Goal: Task Accomplishment & Management: Manage account settings

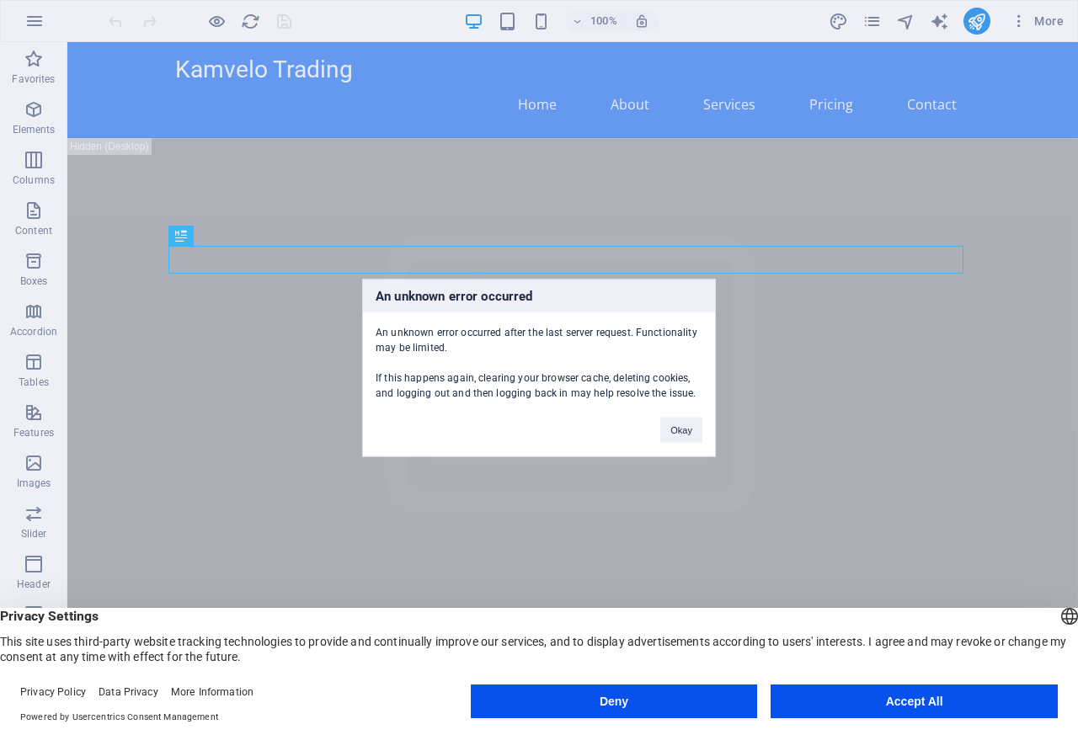
click at [164, 80] on div "An unknown error occurred An unknown error occurred after the last server reque…" at bounding box center [539, 367] width 1078 height 735
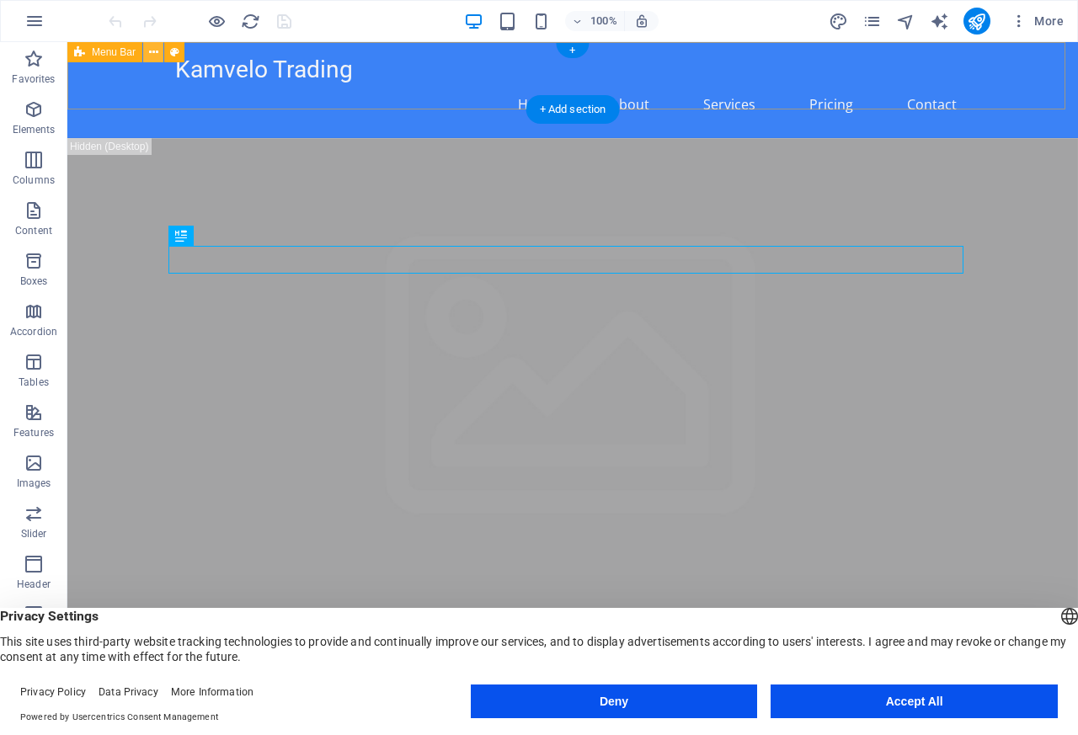
click at [156, 54] on icon at bounding box center [153, 53] width 9 height 18
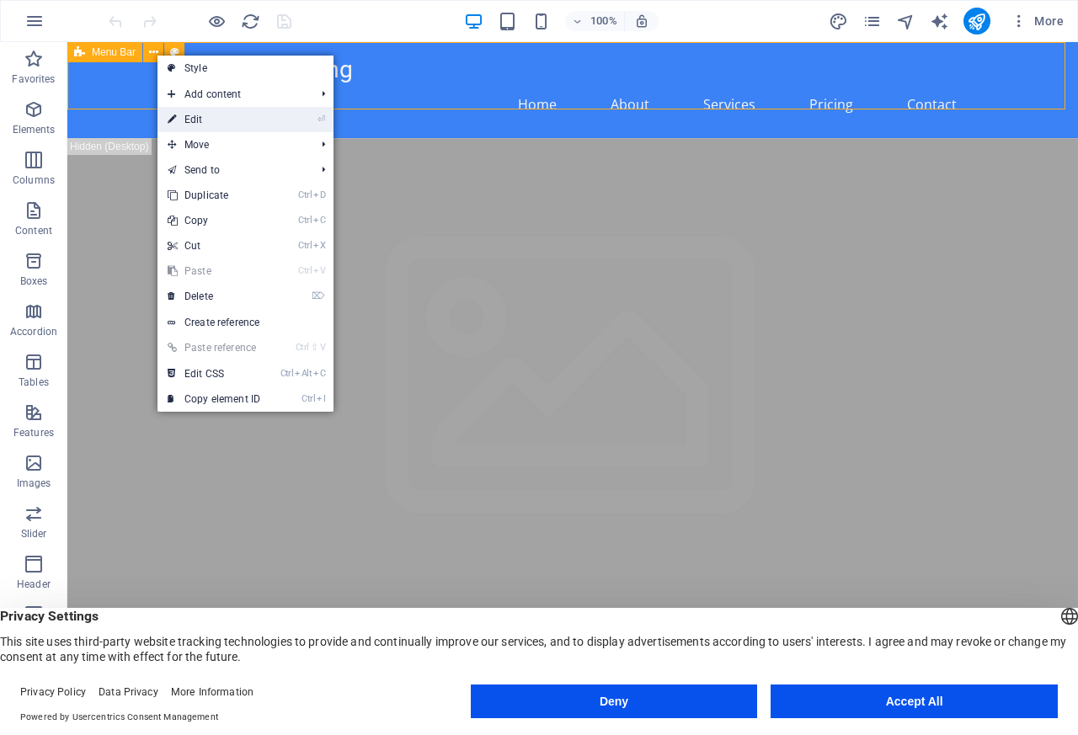
click at [190, 119] on link "⏎ Edit" at bounding box center [214, 119] width 113 height 25
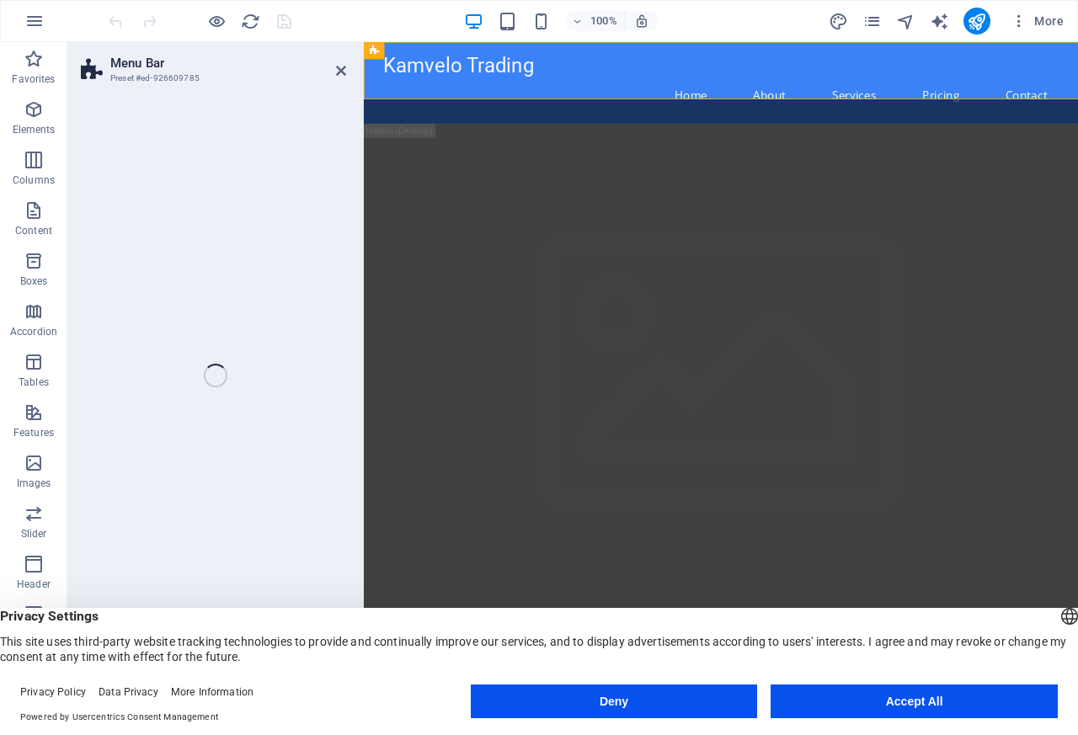
select select "header"
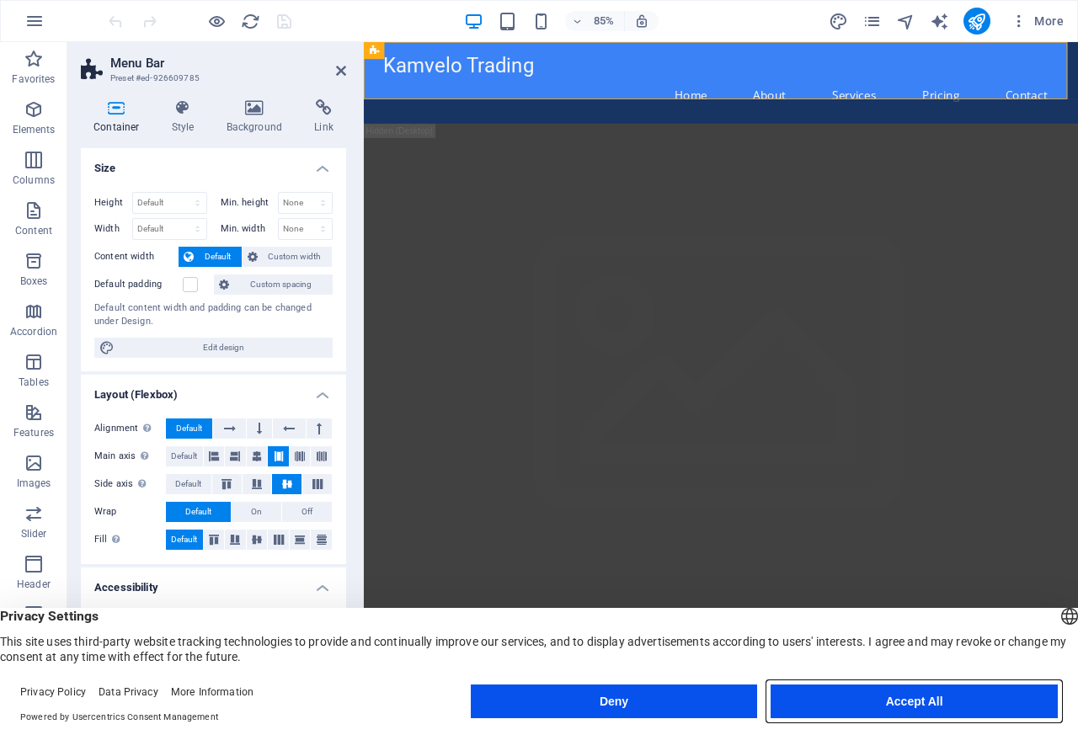
click at [914, 703] on button "Accept All" at bounding box center [914, 702] width 287 height 34
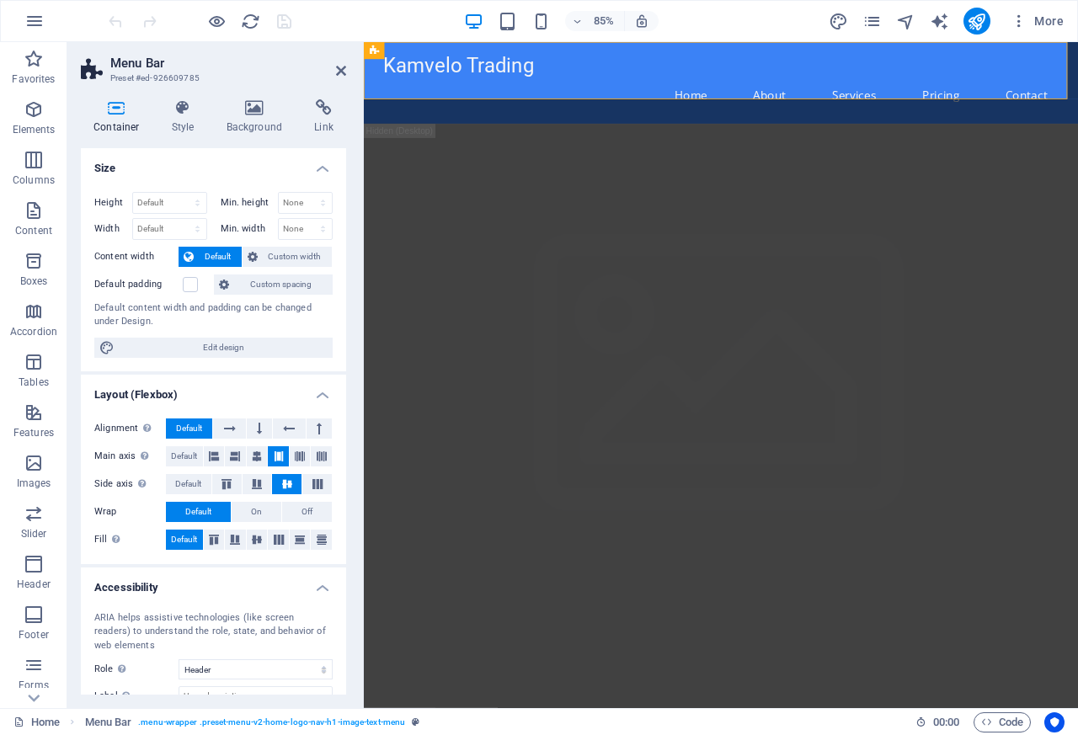
click at [453, 74] on div "Kamvelo Trading" at bounding box center [784, 70] width 795 height 29
click at [0, 0] on span "Menu Bar" at bounding box center [0, 0] width 0 height 0
click at [435, 74] on div "Kamvelo Trading" at bounding box center [784, 70] width 795 height 29
click at [427, 53] on span "Logo" at bounding box center [434, 50] width 19 height 8
click at [455, 728] on span "Logo" at bounding box center [458, 723] width 24 height 20
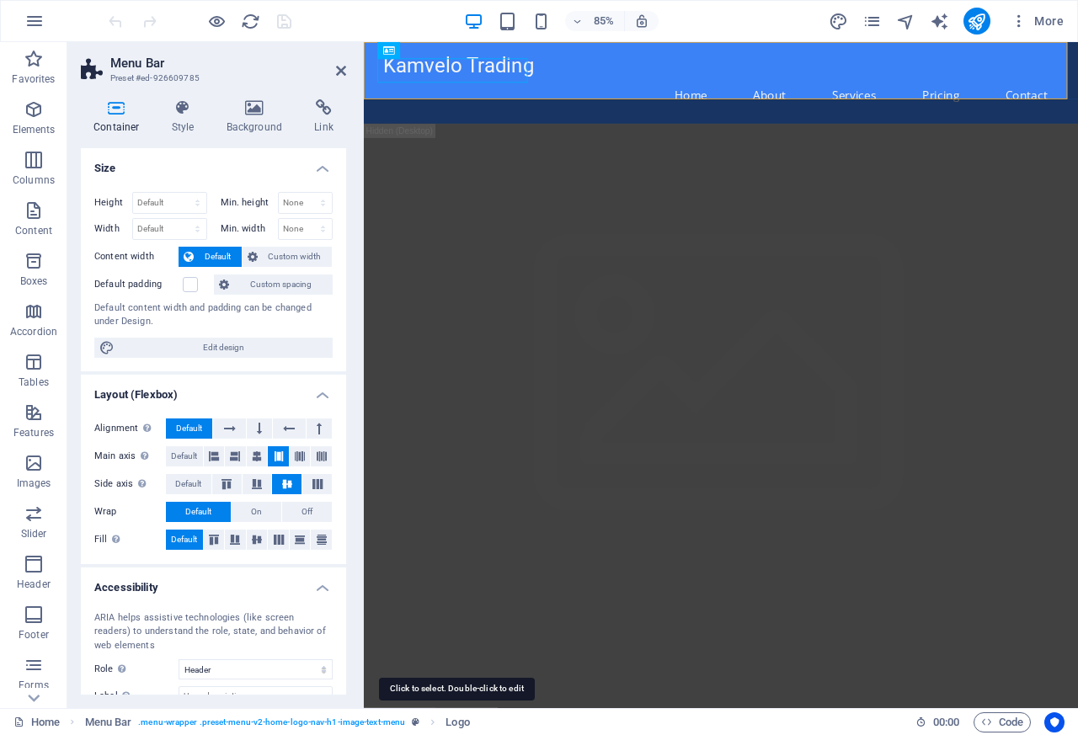
click at [435, 73] on div "Kamvelo Trading" at bounding box center [784, 70] width 795 height 29
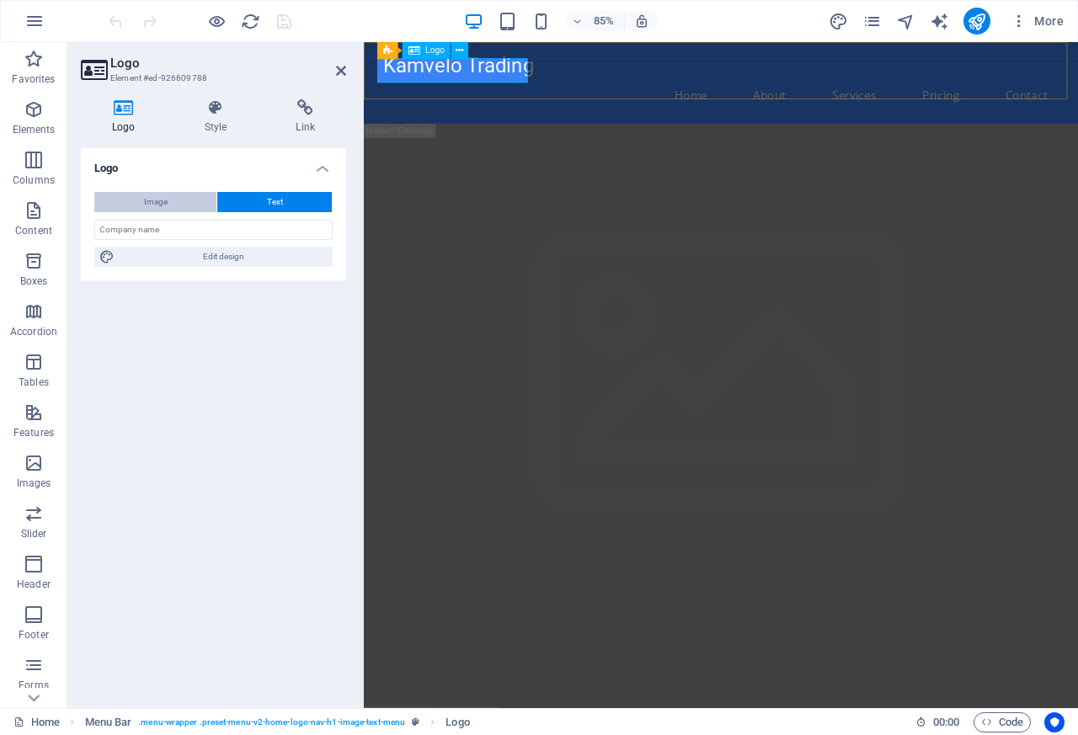
click at [136, 202] on button "Image" at bounding box center [155, 202] width 122 height 20
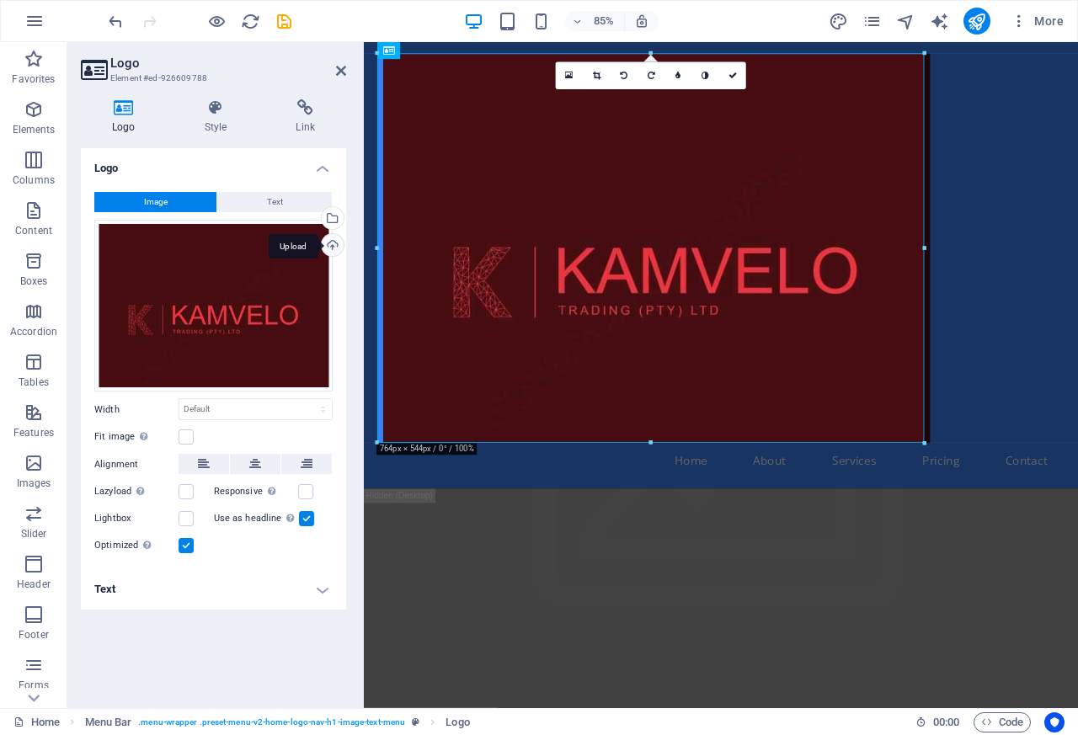
click at [334, 245] on div "Upload" at bounding box center [330, 246] width 25 height 25
click at [188, 412] on select "Default auto px rem % em vh vw" at bounding box center [255, 409] width 152 height 20
select select "px"
click at [307, 399] on select "Default auto px rem % em vh vw" at bounding box center [255, 409] width 152 height 20
paste input "150"
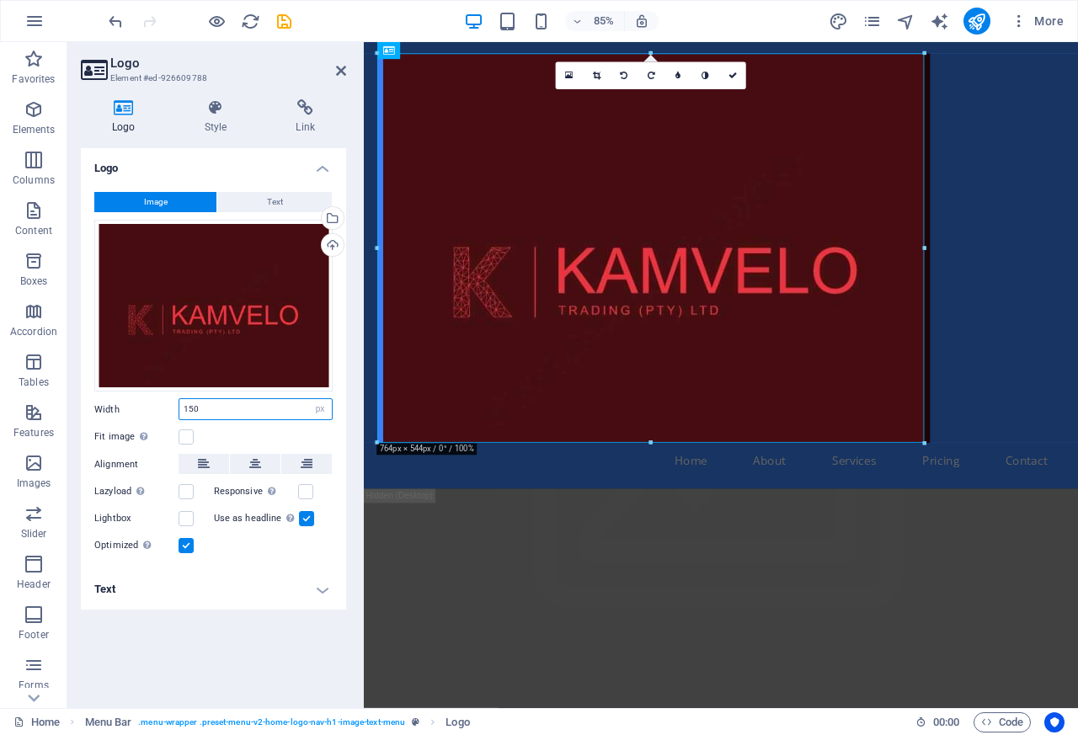
type input "150"
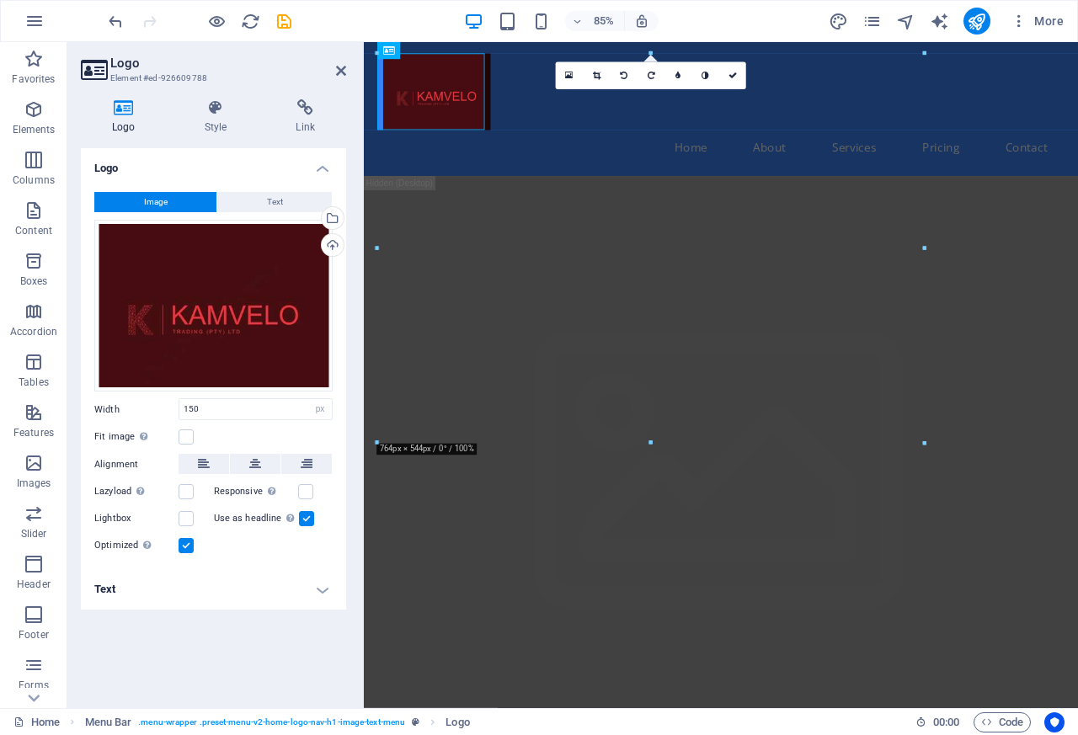
click at [154, 437] on label "Fit image Automatically fit image to a fixed width and height" at bounding box center [136, 437] width 84 height 20
click at [0, 0] on input "Fit image Automatically fit image to a fixed width and height" at bounding box center [0, 0] width 0 height 0
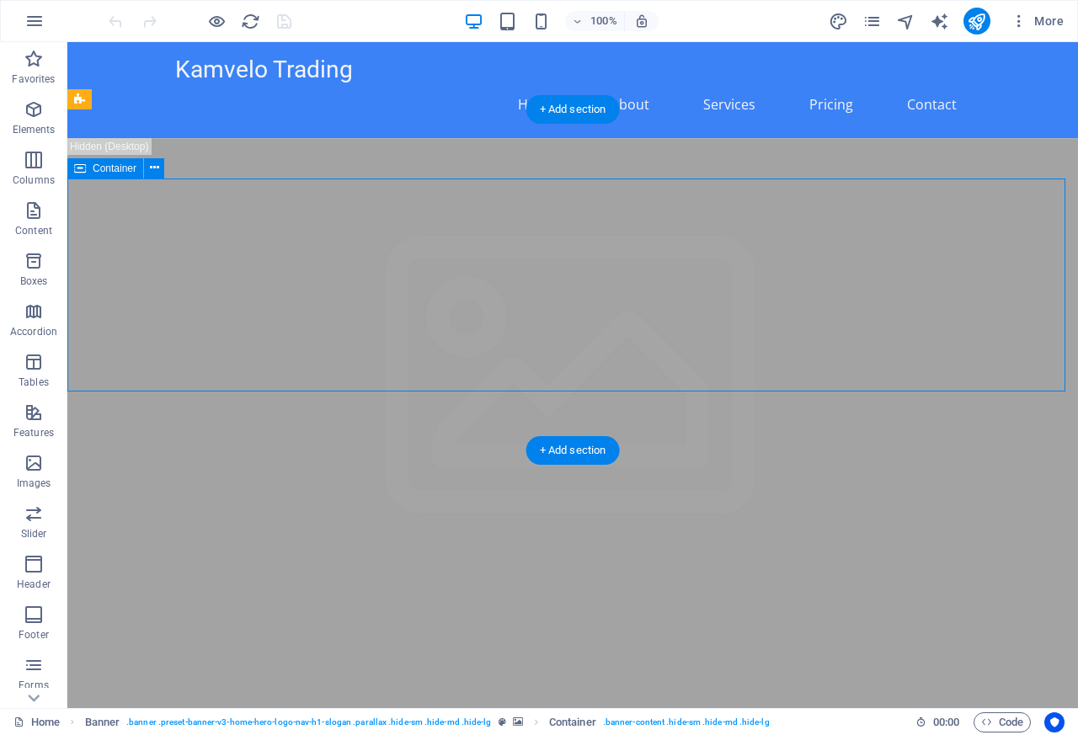
click at [190, 78] on div "Kamvelo Trading" at bounding box center [572, 70] width 795 height 29
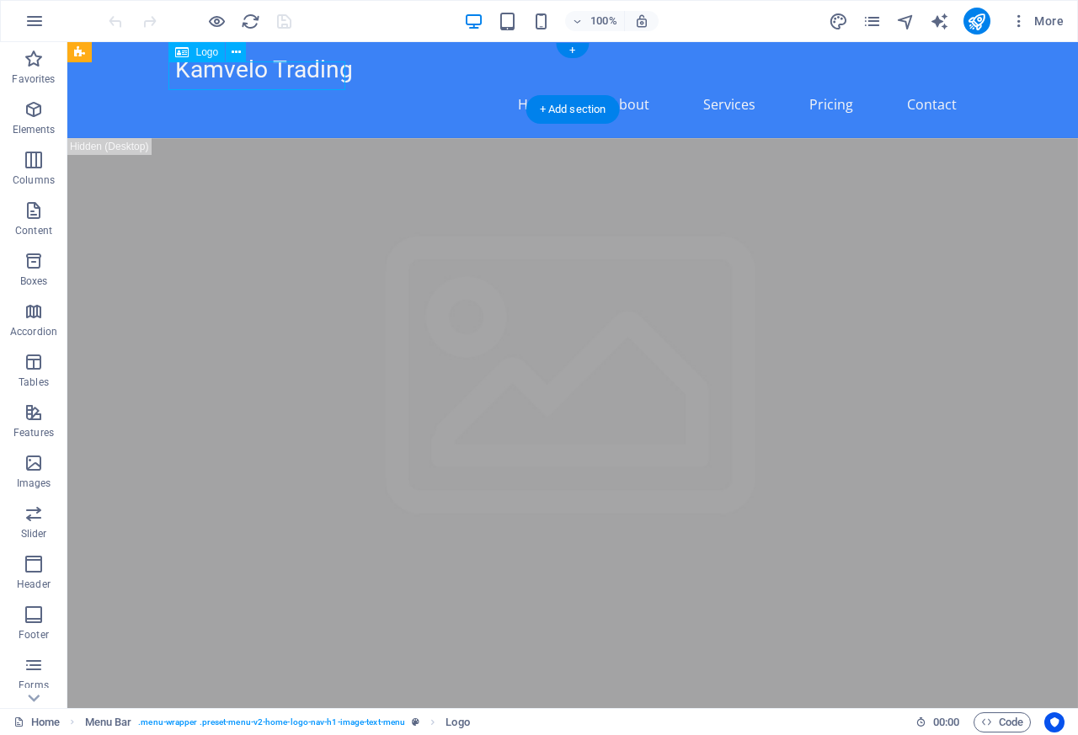
click at [181, 78] on div "Kamvelo Trading" at bounding box center [572, 70] width 795 height 29
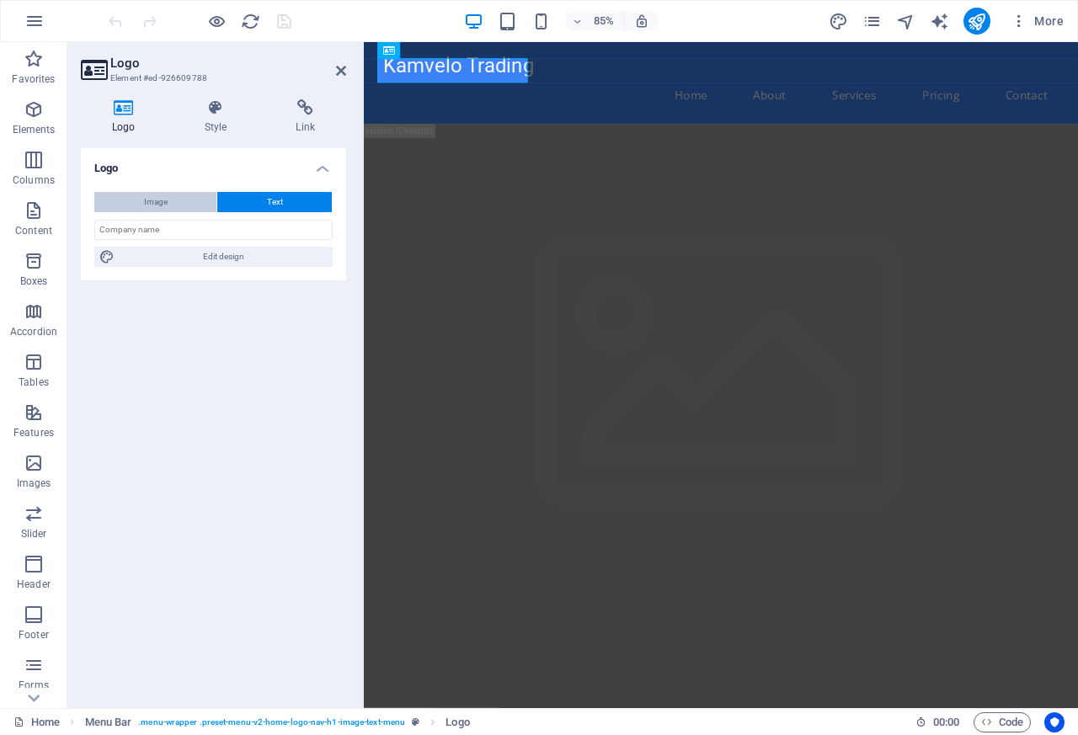
click at [132, 202] on button "Image" at bounding box center [155, 202] width 122 height 20
select select "DISABLED_OPTION_VALUE"
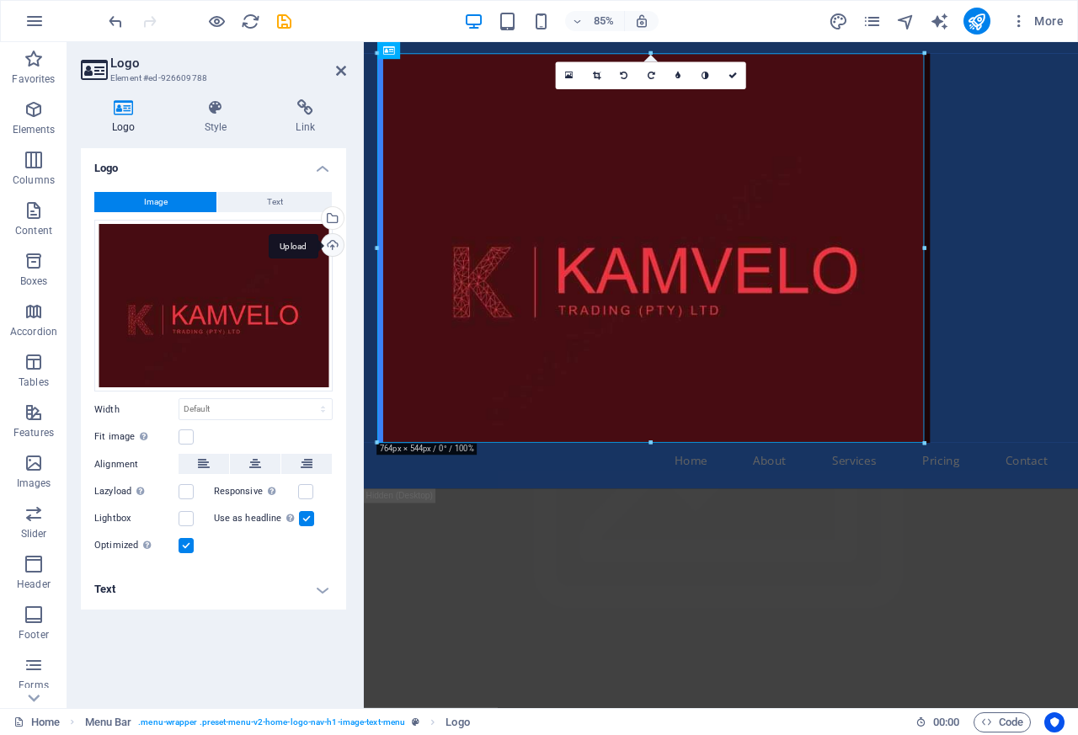
click at [333, 253] on div "Upload" at bounding box center [330, 246] width 25 height 25
click at [29, 483] on p "Images" at bounding box center [34, 483] width 35 height 13
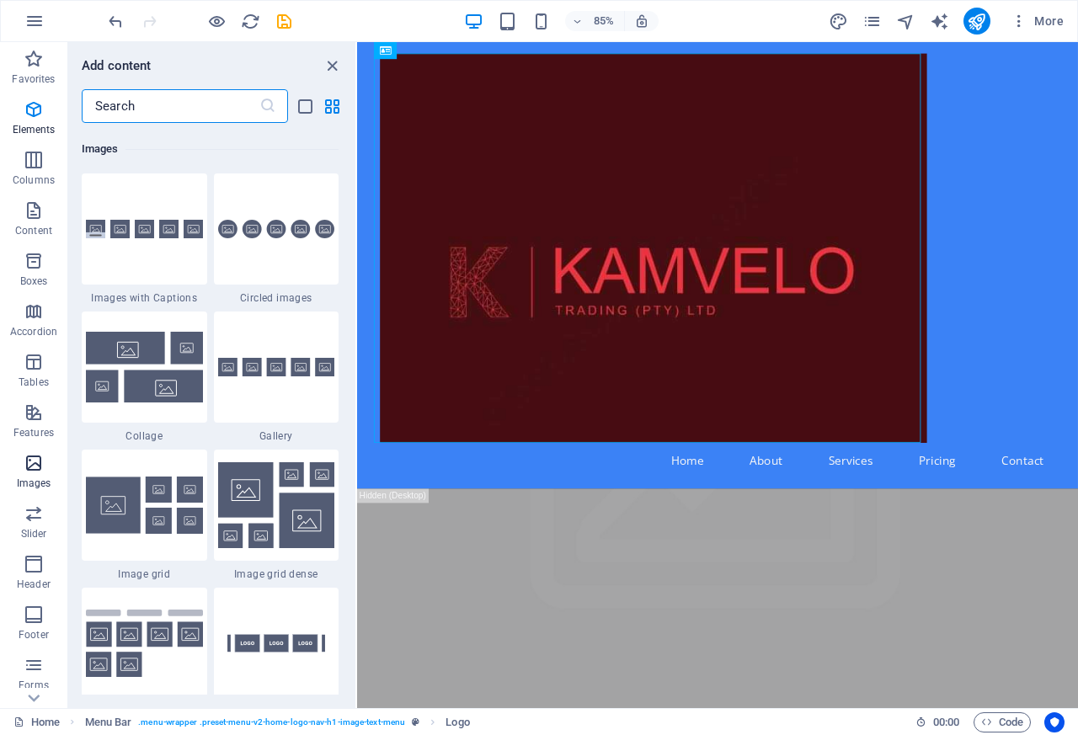
scroll to position [8538, 0]
click at [331, 254] on div at bounding box center [277, 229] width 126 height 111
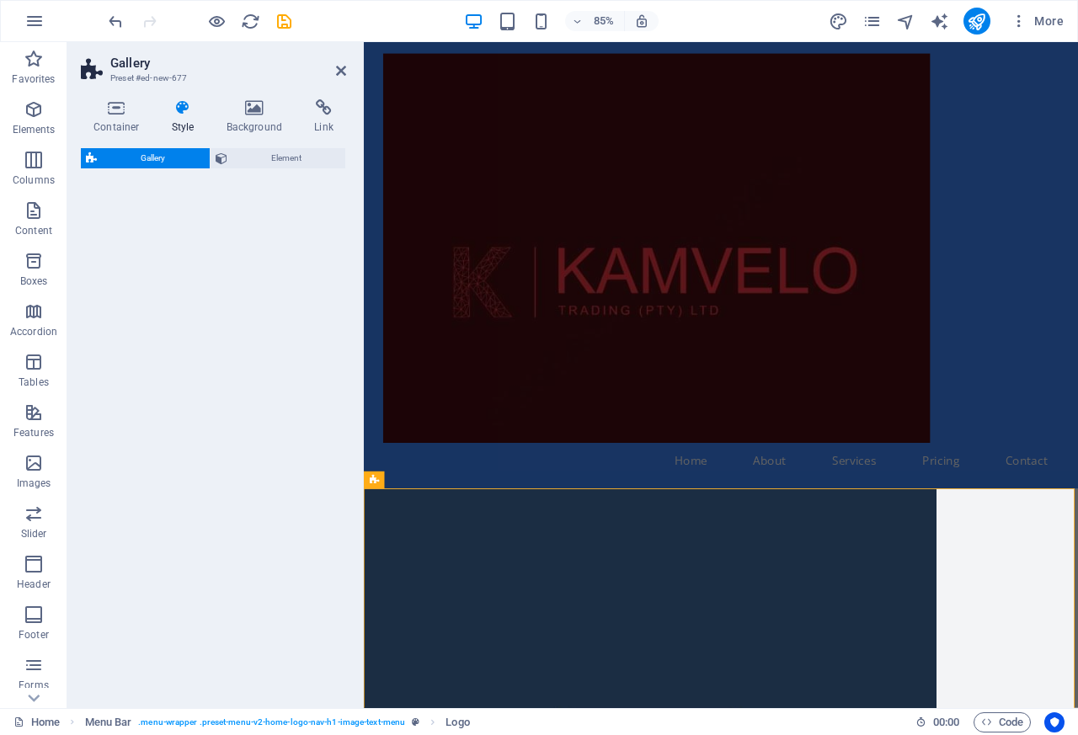
select select "rem"
select select "preset-gallery-v3-circle"
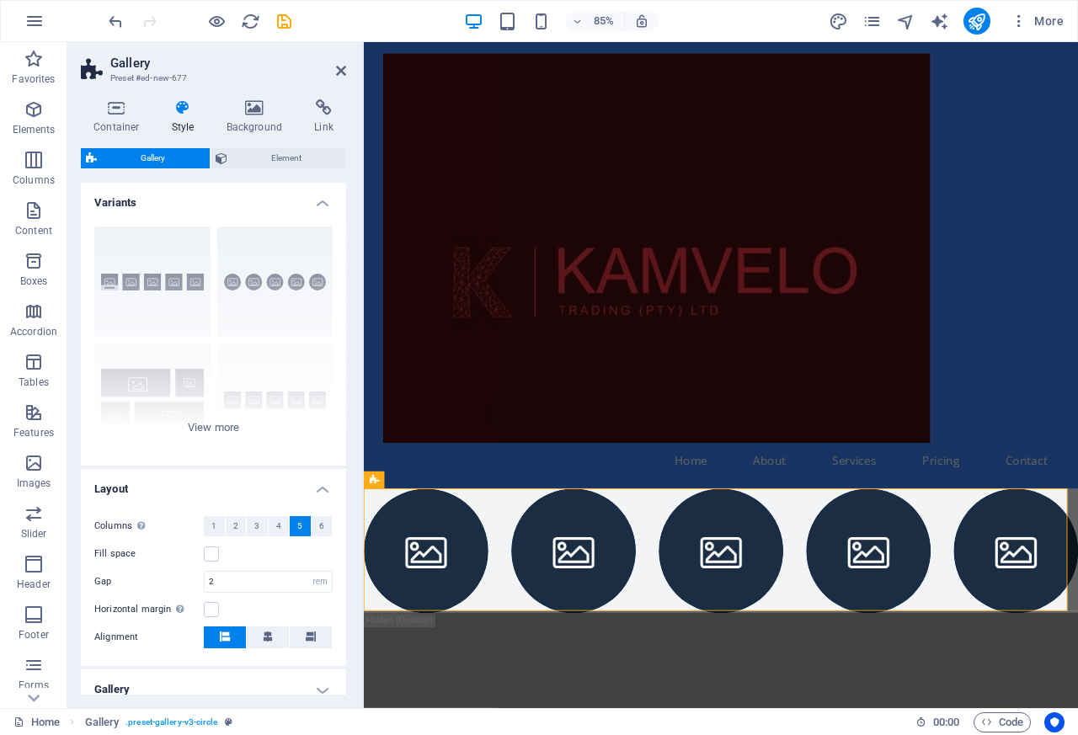
click at [645, 287] on div at bounding box center [784, 285] width 795 height 458
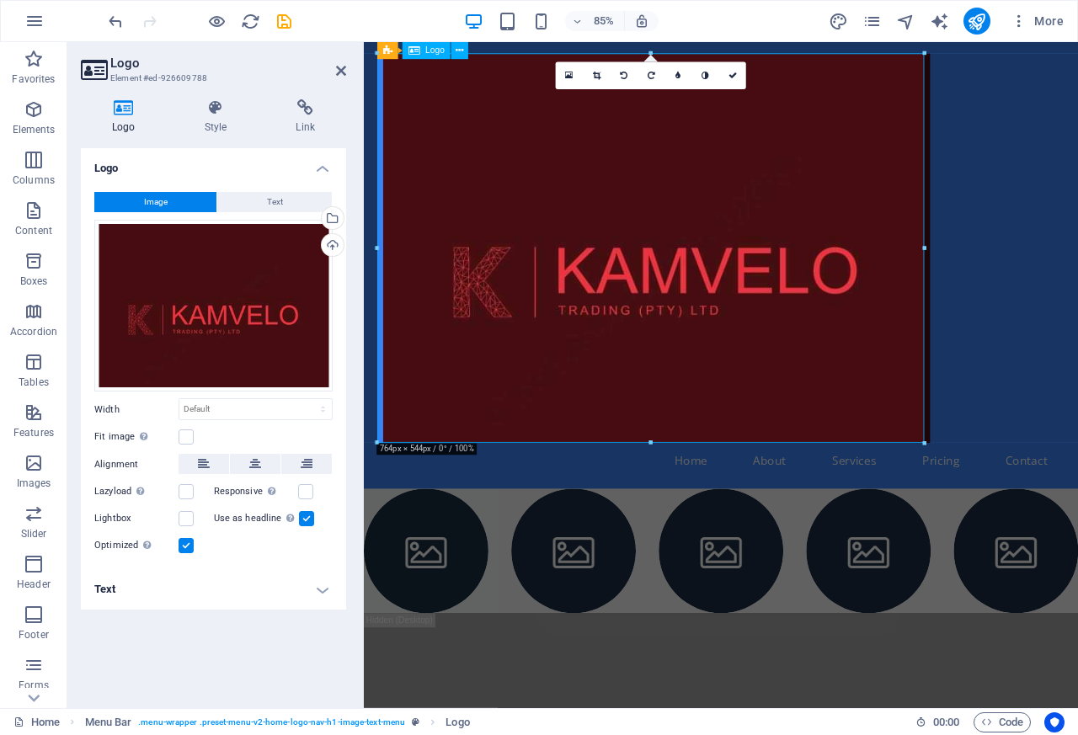
click at [419, 51] on div at bounding box center [650, 53] width 547 height 5
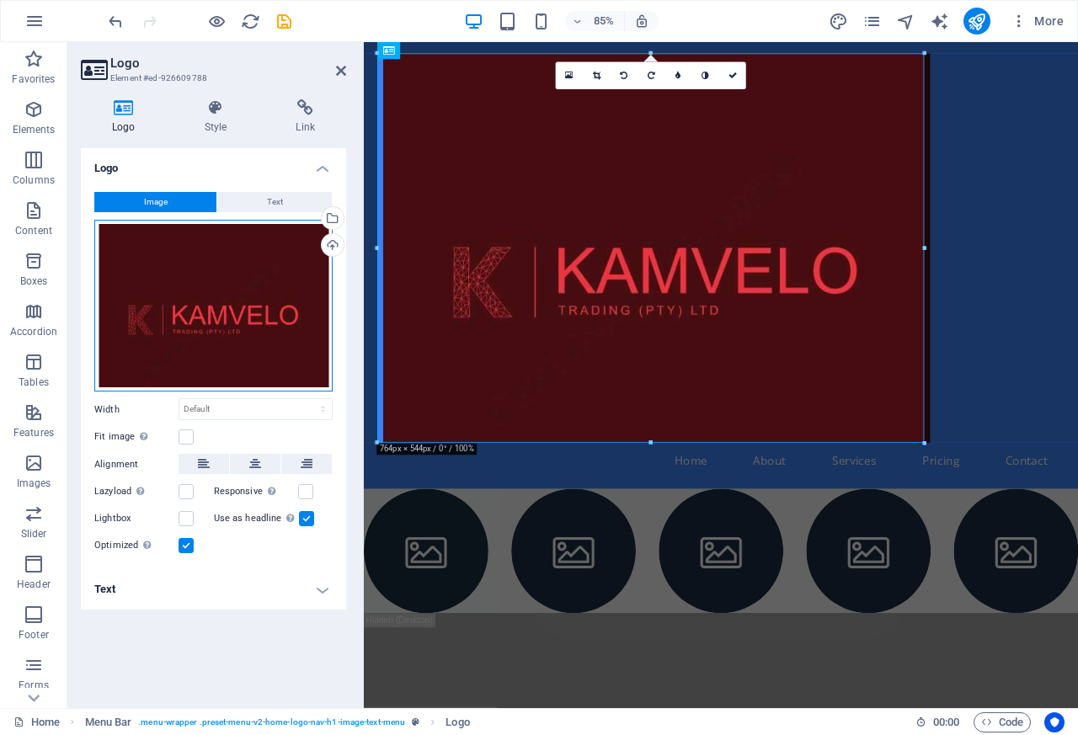
click at [147, 281] on div "Drag files here, click to choose files or select files from Files or our free s…" at bounding box center [213, 306] width 238 height 173
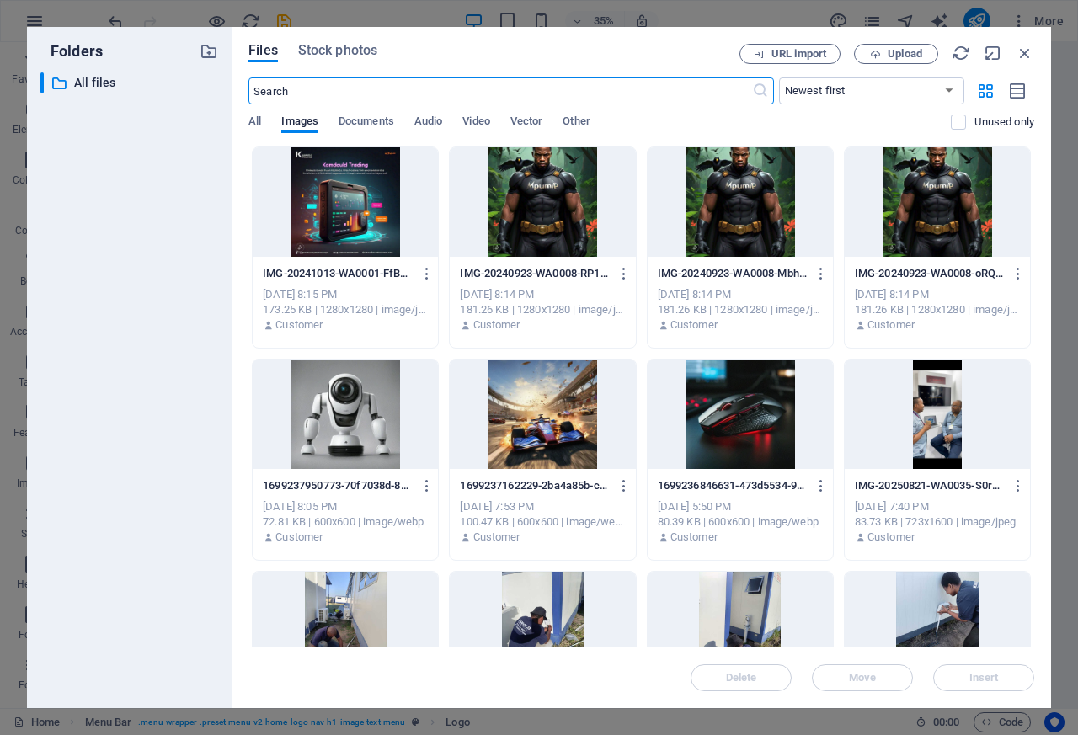
click at [329, 223] on div at bounding box center [345, 201] width 185 height 109
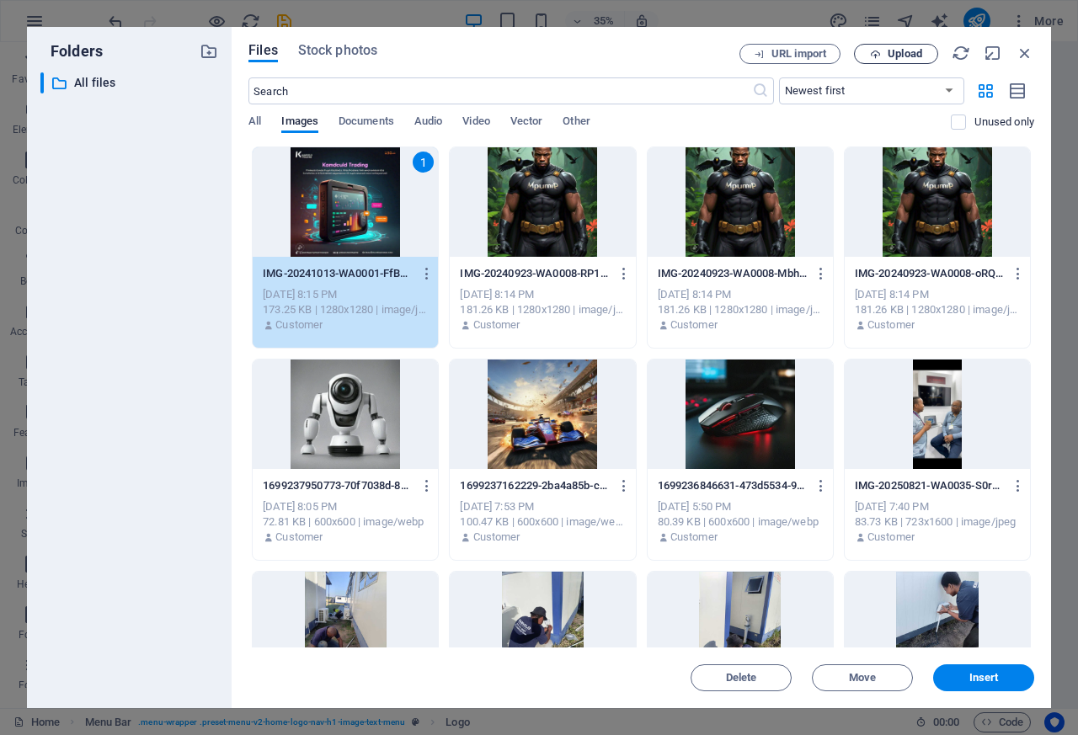
click at [912, 53] on span "Upload" at bounding box center [905, 54] width 35 height 10
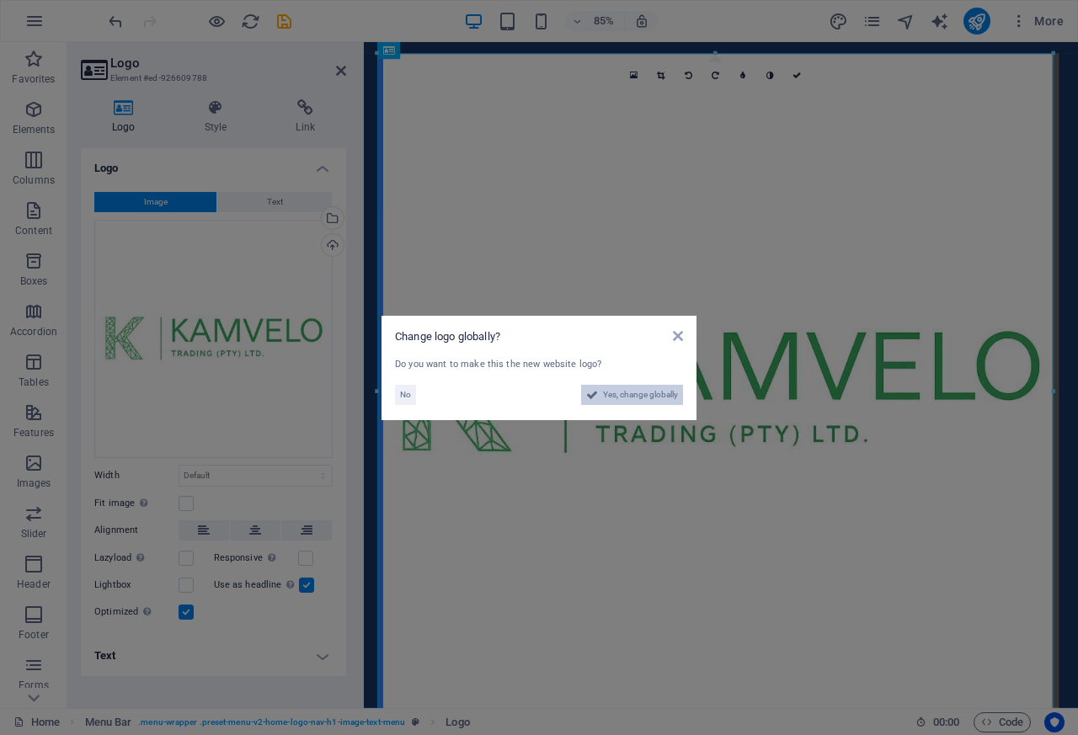
click at [647, 396] on span "Yes, change globally" at bounding box center [640, 395] width 75 height 20
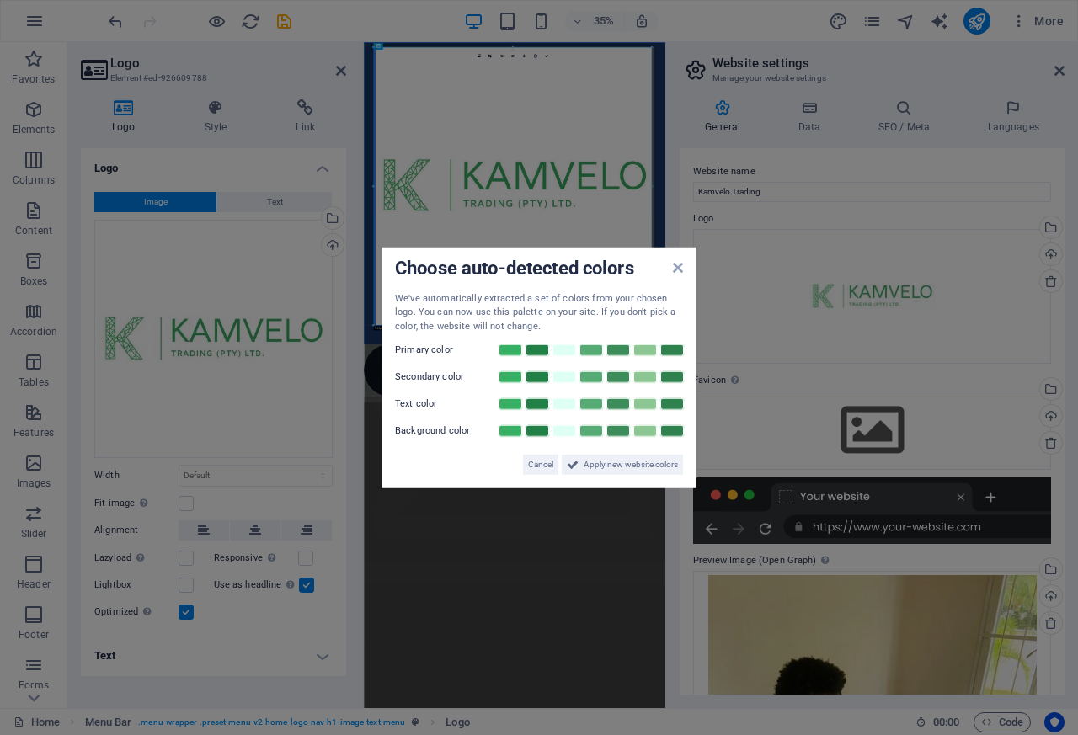
click at [171, 474] on aside "Choose auto-detected colors We've automatically extracted a set of colors from …" at bounding box center [539, 367] width 1078 height 735
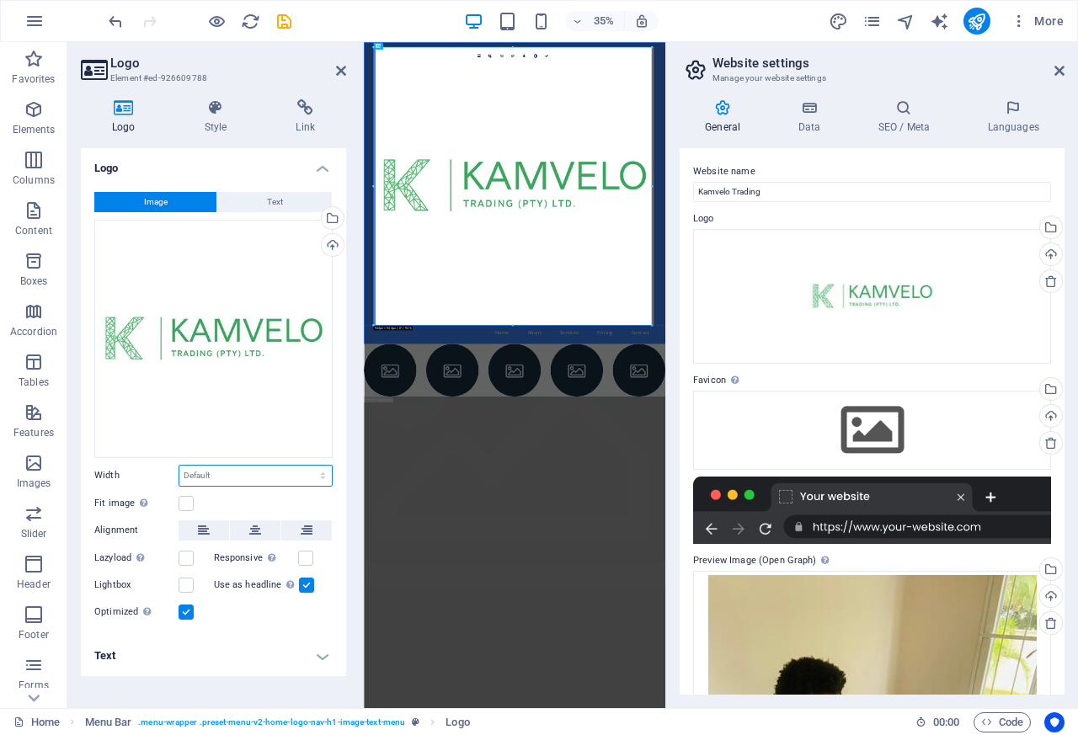
click at [318, 475] on select "Default auto px rem % em vh vw" at bounding box center [255, 476] width 152 height 20
select select "px"
click at [307, 466] on select "Default auto px rem % em vh vw" at bounding box center [255, 476] width 152 height 20
click at [195, 477] on input "944" at bounding box center [255, 476] width 152 height 20
paste input "150"
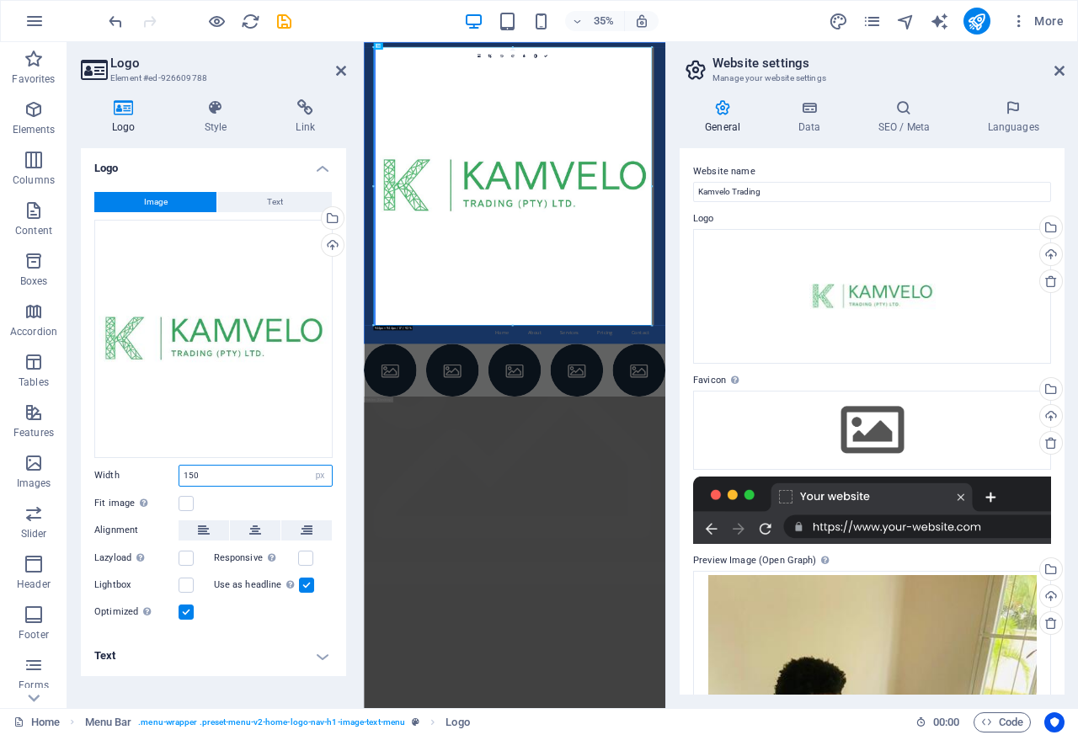
type input "150"
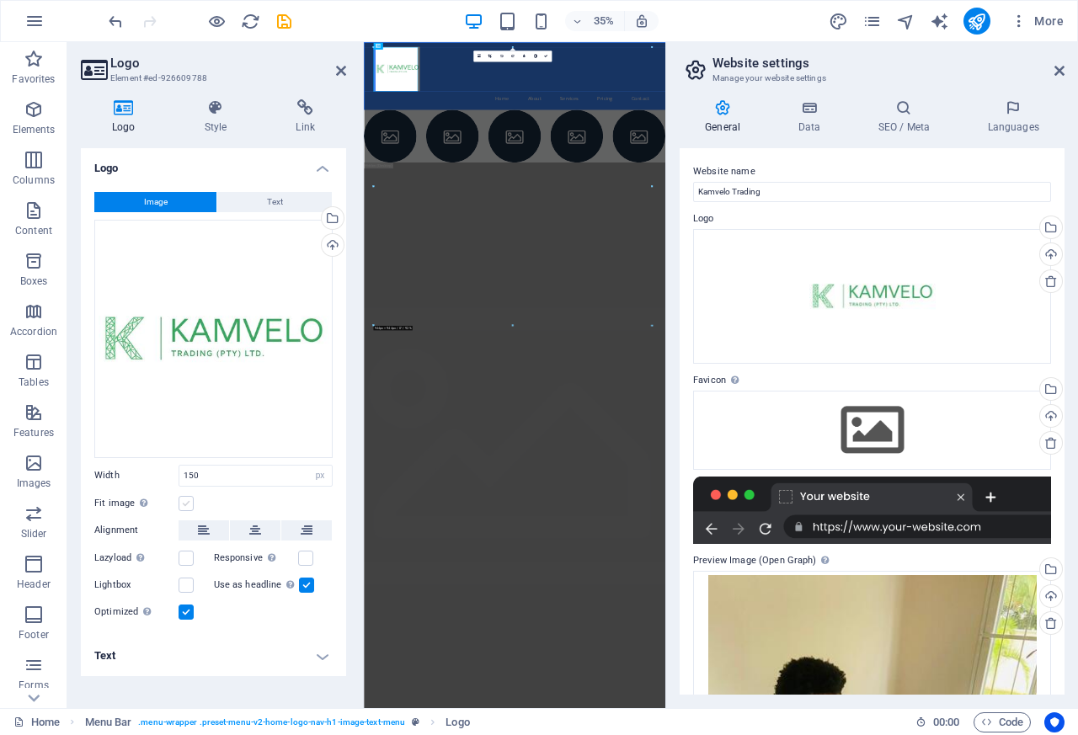
click at [183, 505] on label at bounding box center [186, 503] width 15 height 15
click at [0, 0] on input "Fit image Automatically fit image to a fixed width and height" at bounding box center [0, 0] width 0 height 0
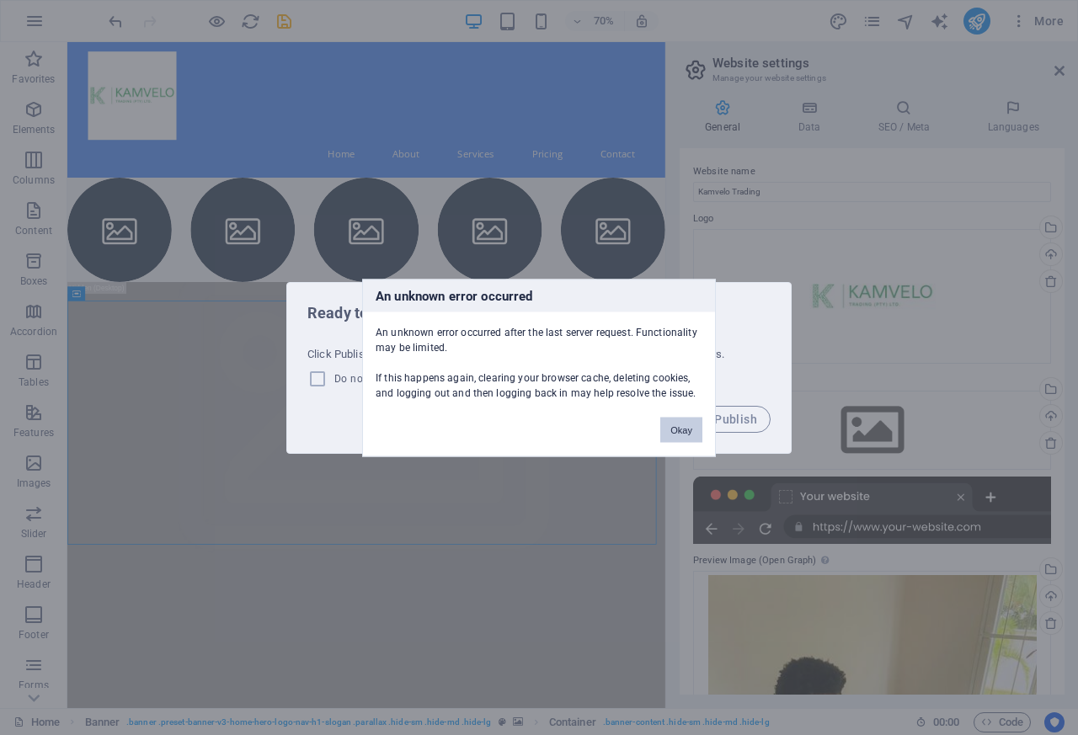
click at [684, 430] on button "Okay" at bounding box center [681, 429] width 42 height 25
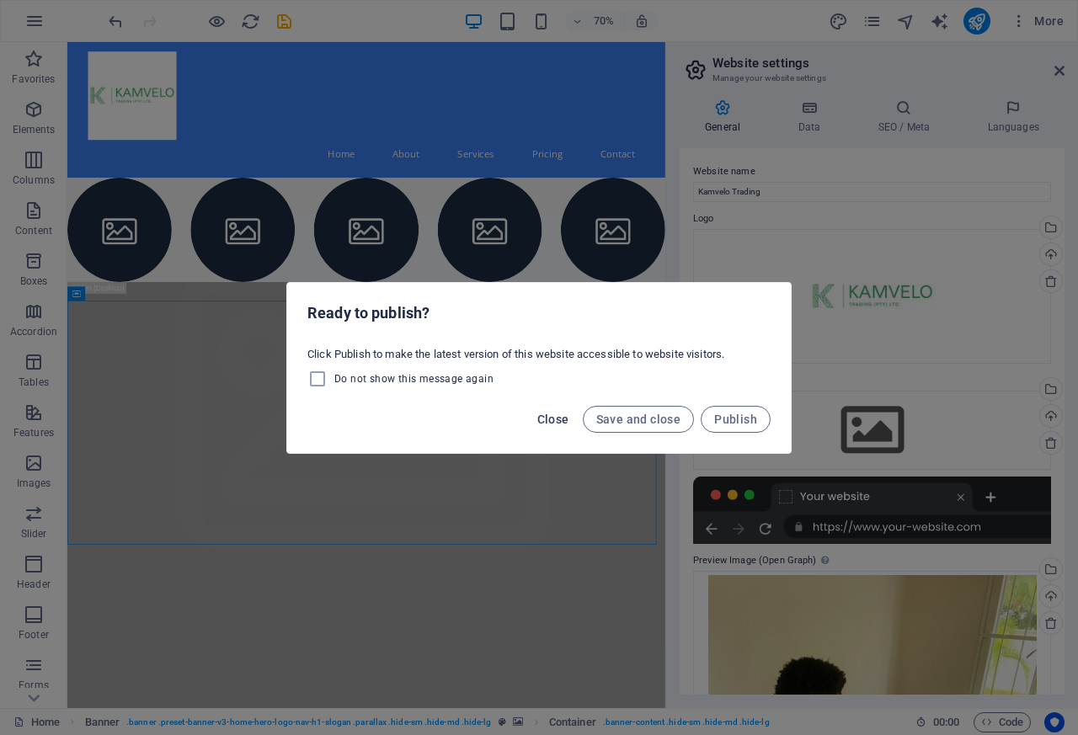
click at [553, 421] on span "Close" at bounding box center [553, 419] width 32 height 13
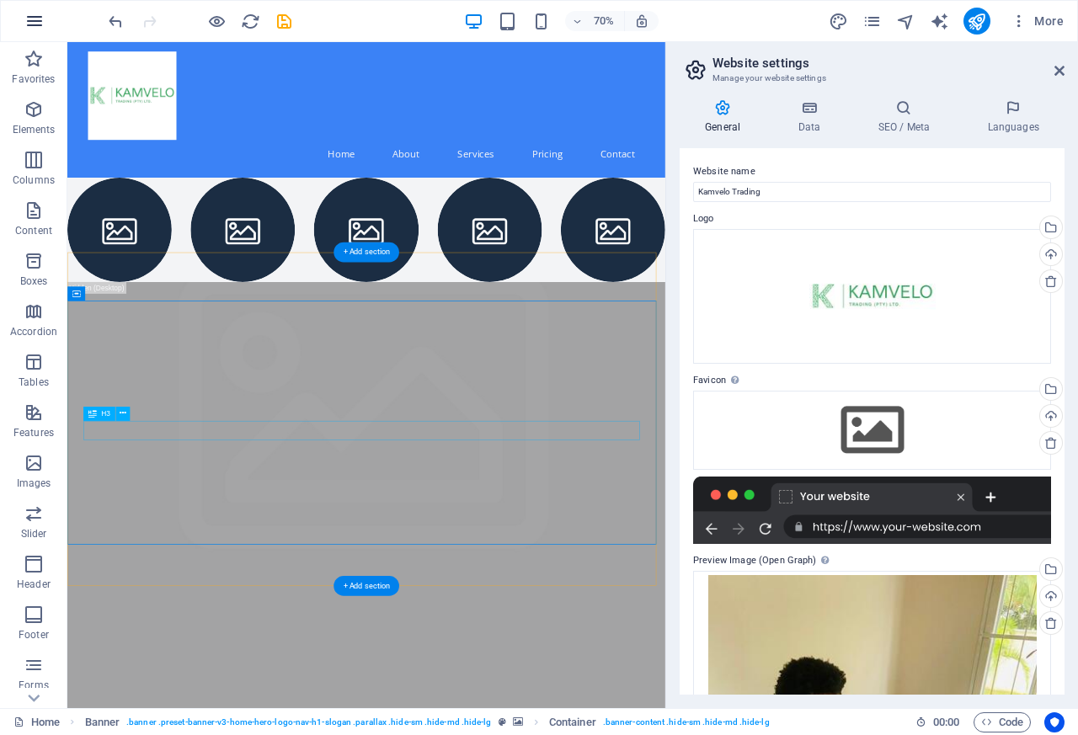
click at [35, 24] on icon "button" at bounding box center [34, 21] width 20 height 20
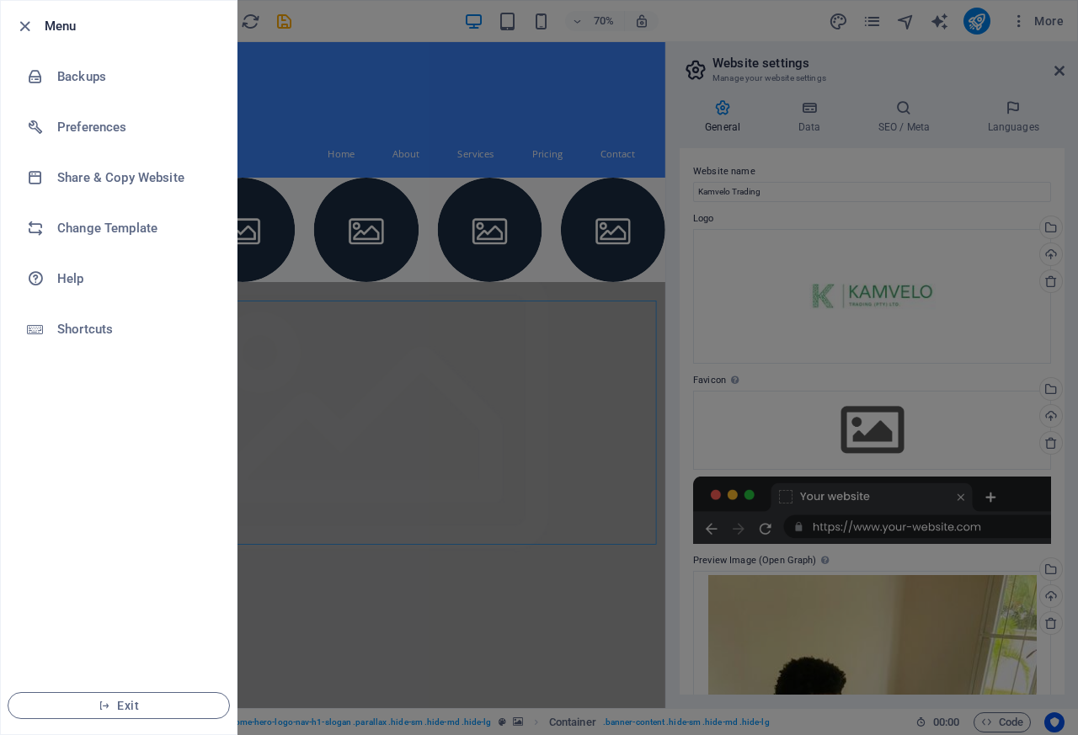
click at [105, 707] on icon "button" at bounding box center [105, 706] width 12 height 12
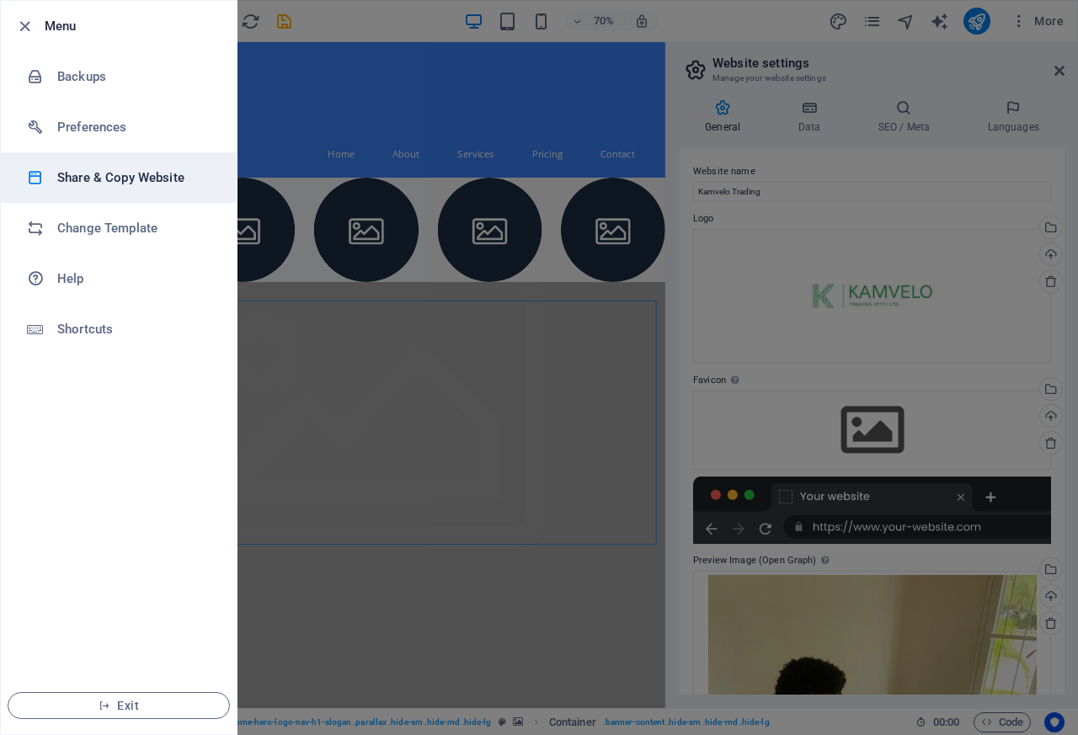
click at [101, 175] on h6 "Share & Copy Website" at bounding box center [135, 178] width 156 height 20
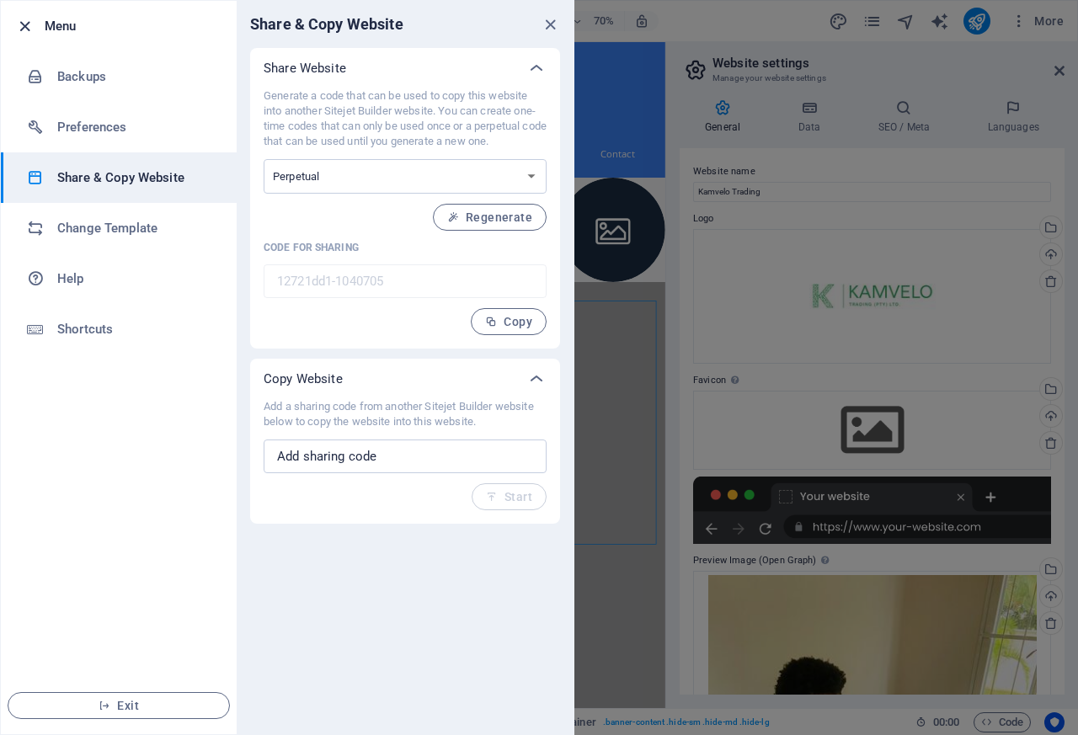
click at [22, 25] on icon "button" at bounding box center [24, 26] width 19 height 19
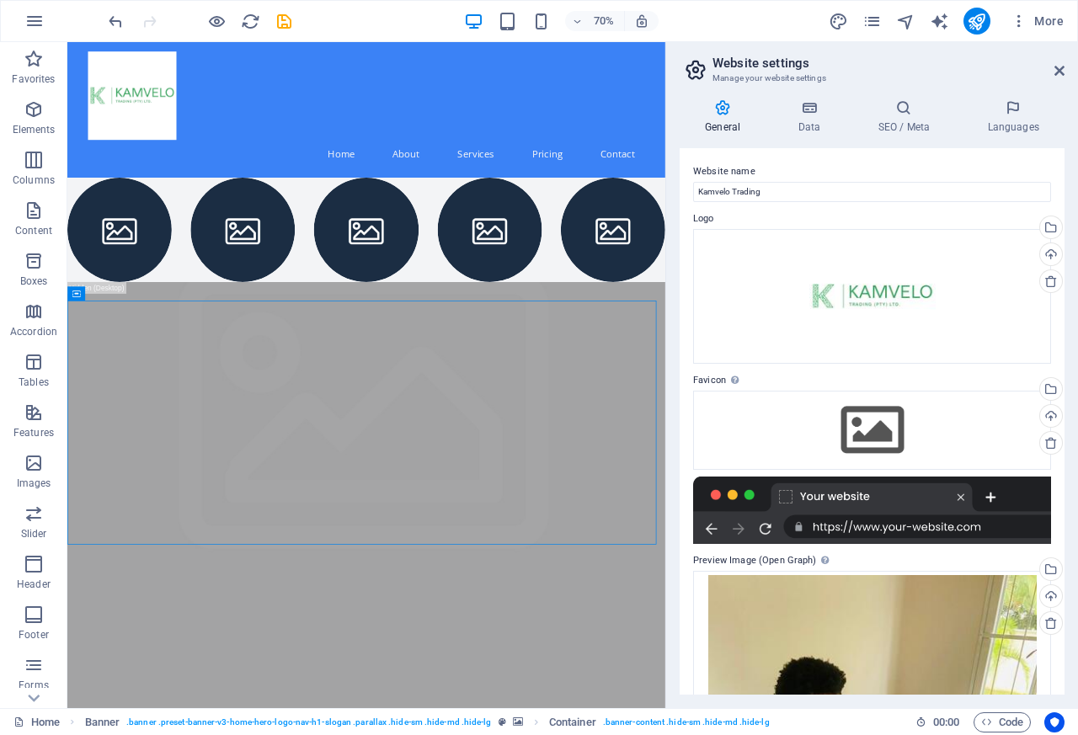
click at [473, 24] on icon "button" at bounding box center [473, 21] width 19 height 19
click at [35, 24] on icon "button" at bounding box center [34, 21] width 20 height 20
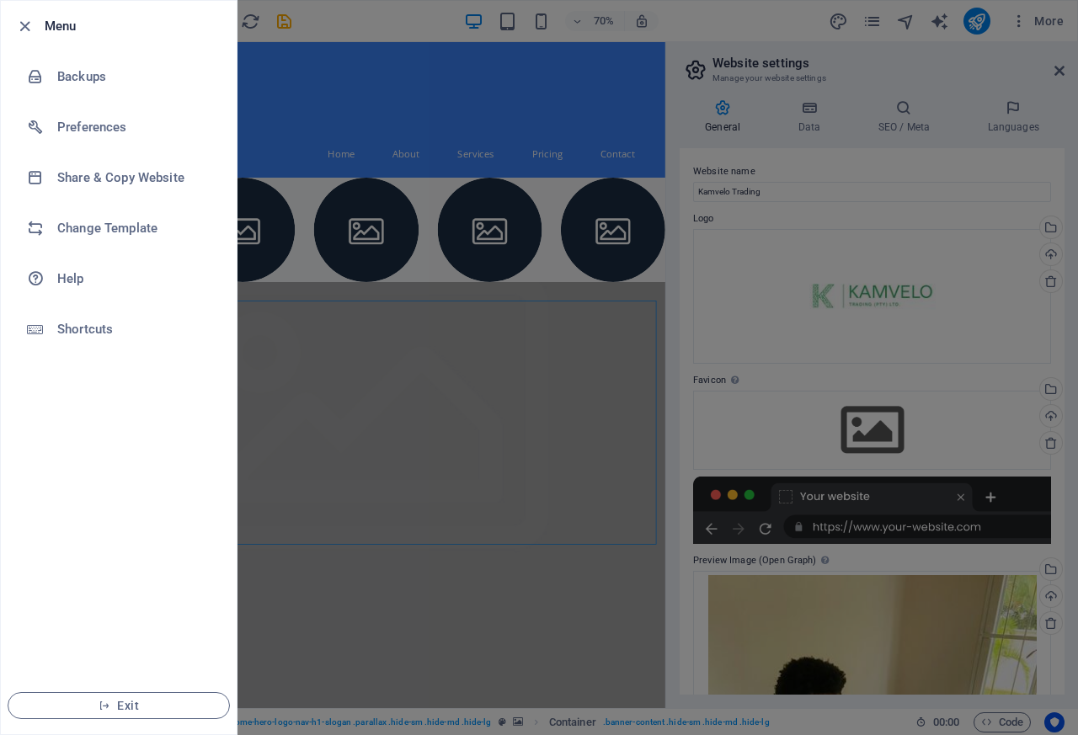
click at [1053, 76] on div at bounding box center [539, 367] width 1078 height 735
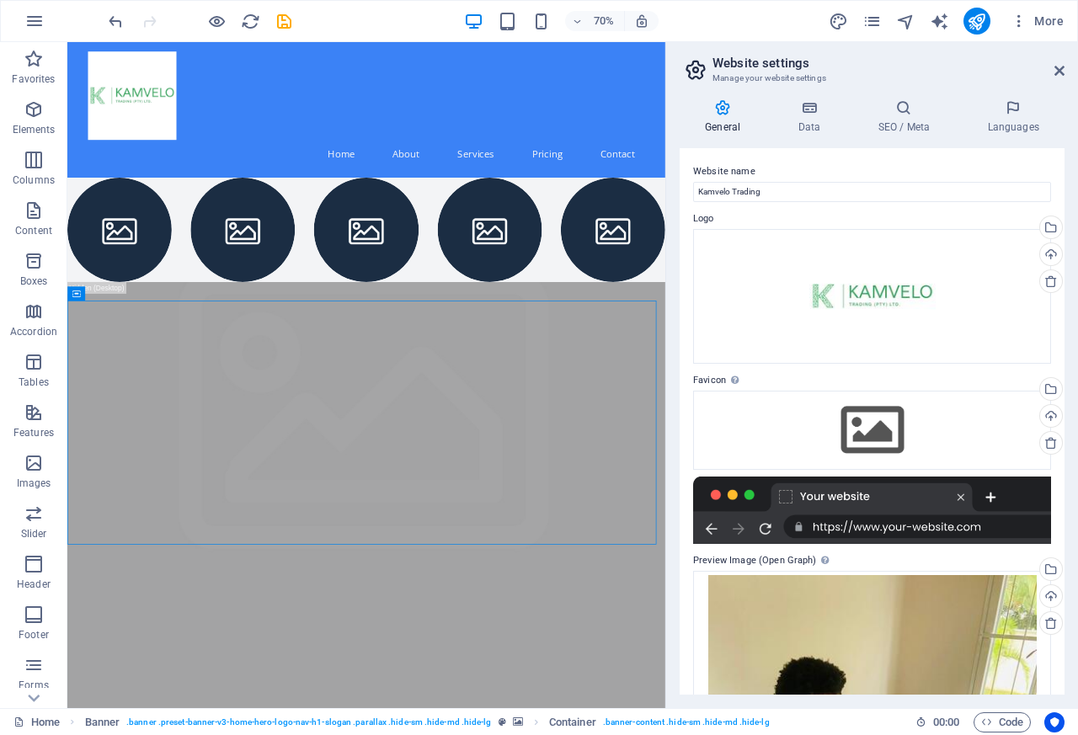
click at [1053, 88] on div "General Data SEO / Meta Languages Website name Kamvelo Trading Logo Drag files …" at bounding box center [872, 397] width 412 height 622
click at [1049, 70] on h2 "Website settings" at bounding box center [889, 63] width 352 height 15
click at [271, 24] on div at bounding box center [199, 21] width 189 height 27
click at [28, 679] on p "Forms" at bounding box center [34, 685] width 30 height 13
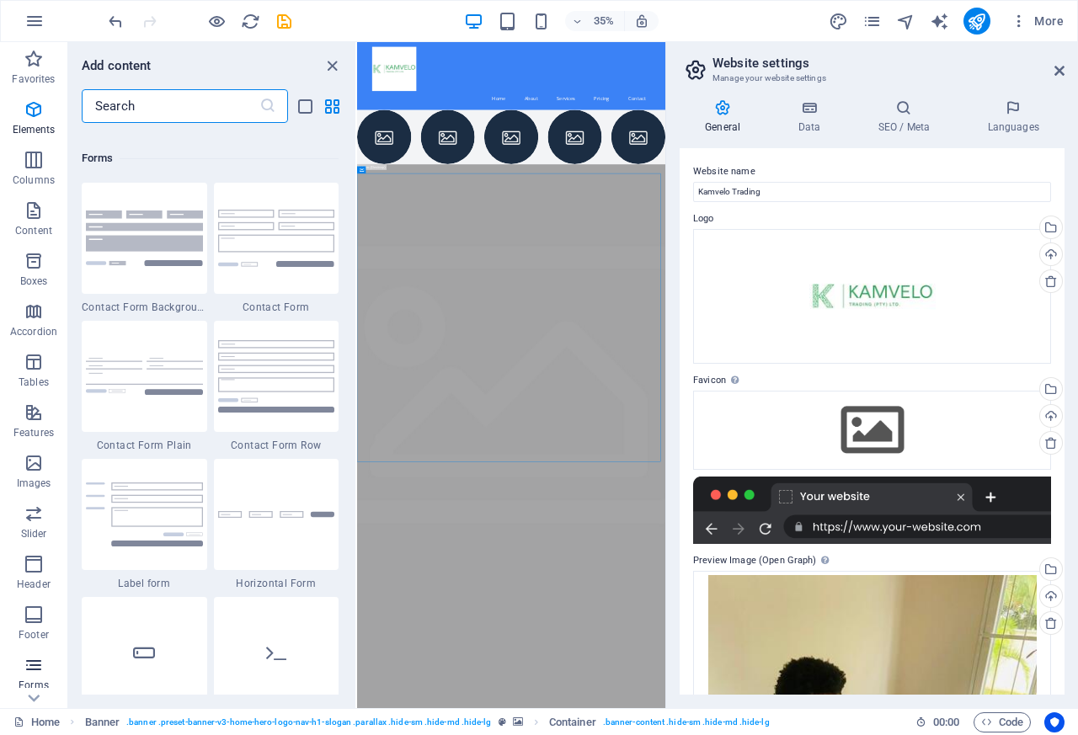
scroll to position [12295, 0]
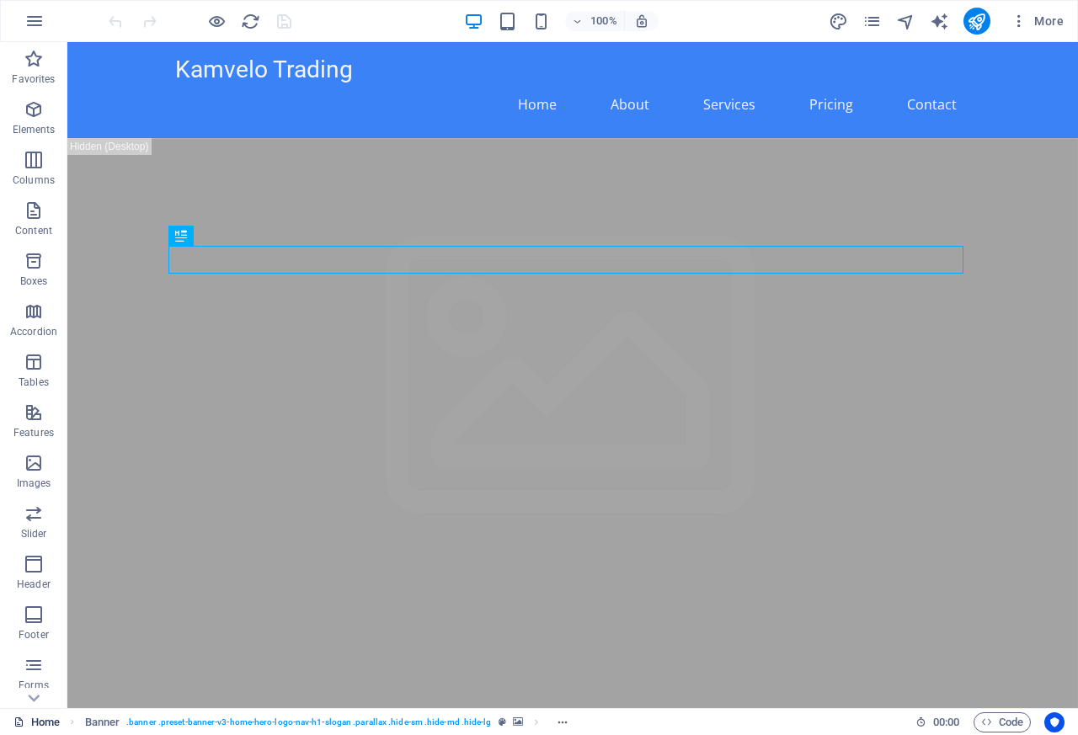
click at [19, 724] on icon at bounding box center [18, 722] width 11 height 11
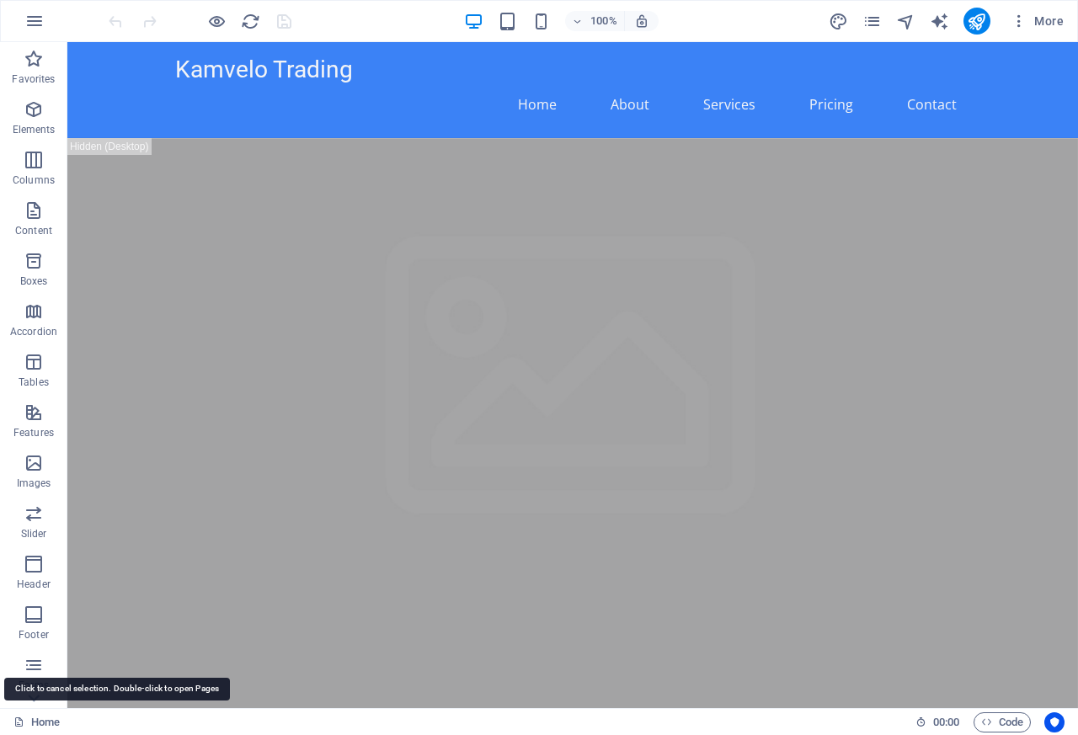
click at [13, 734] on div "Home 00 : 00 Code" at bounding box center [539, 721] width 1078 height 27
click at [19, 734] on div "Home 00 : 00 Code" at bounding box center [539, 721] width 1078 height 27
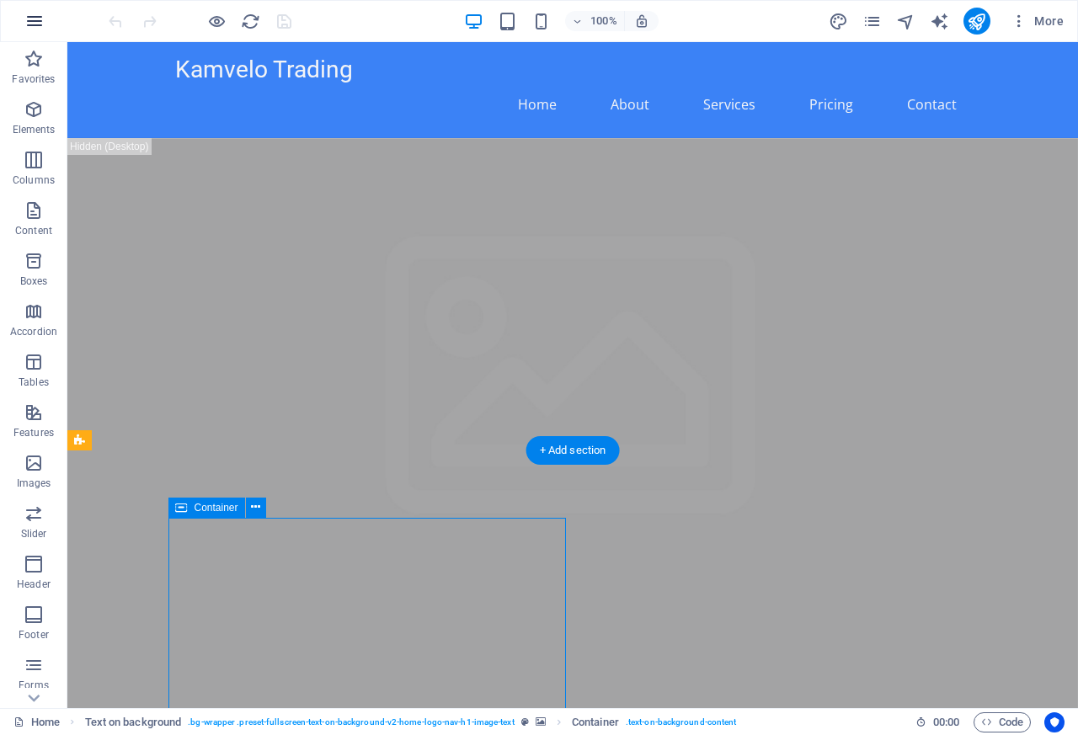
click at [30, 24] on icon "button" at bounding box center [34, 21] width 20 height 20
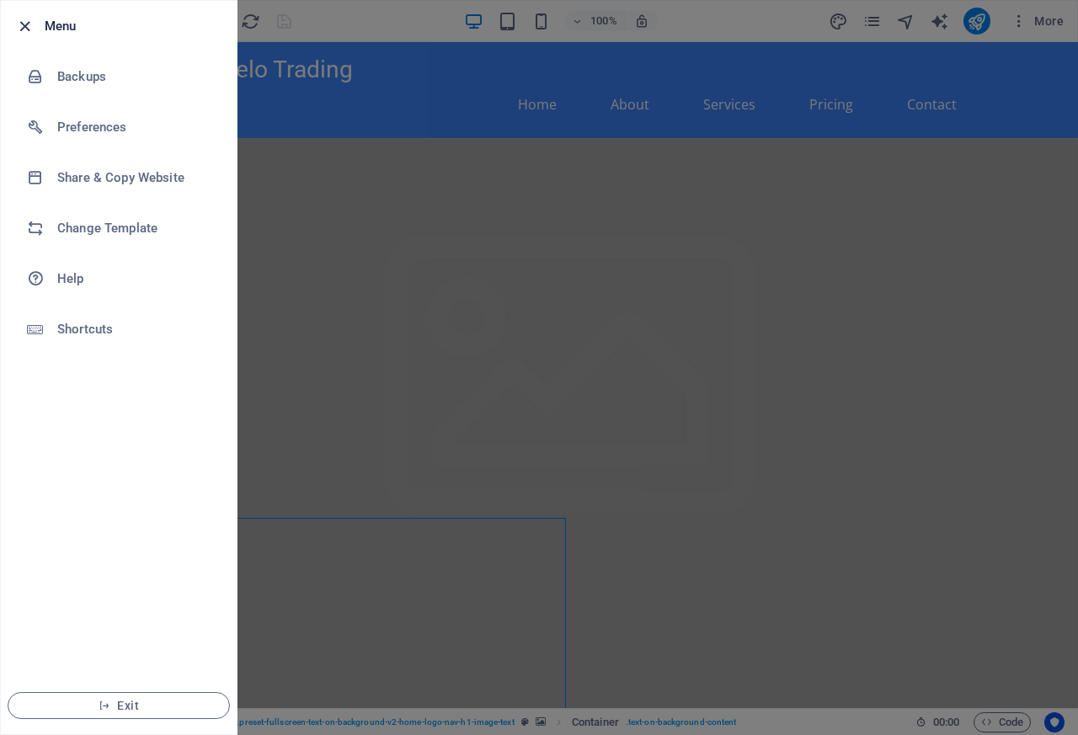
click at [24, 25] on icon "button" at bounding box center [24, 26] width 19 height 19
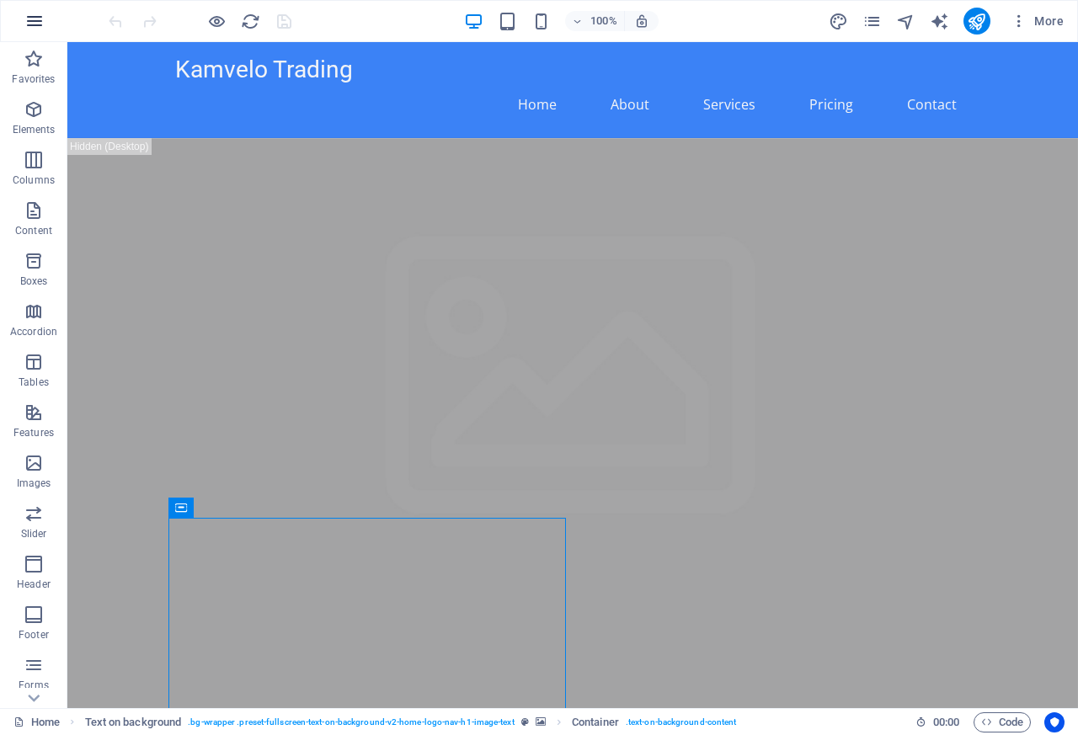
click at [35, 26] on icon "button" at bounding box center [34, 21] width 20 height 20
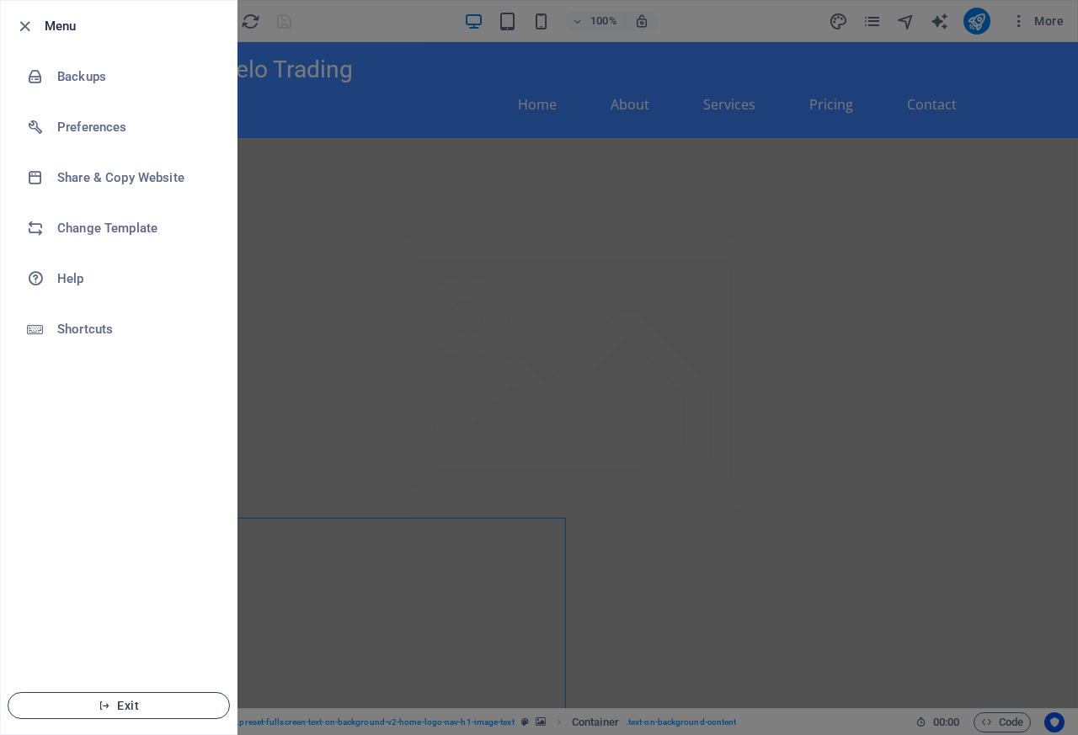
click at [93, 708] on span "Exit" at bounding box center [119, 705] width 194 height 13
click at [101, 703] on icon "button" at bounding box center [105, 706] width 12 height 12
click at [102, 702] on icon "button" at bounding box center [105, 706] width 12 height 12
